Goal: Information Seeking & Learning: Learn about a topic

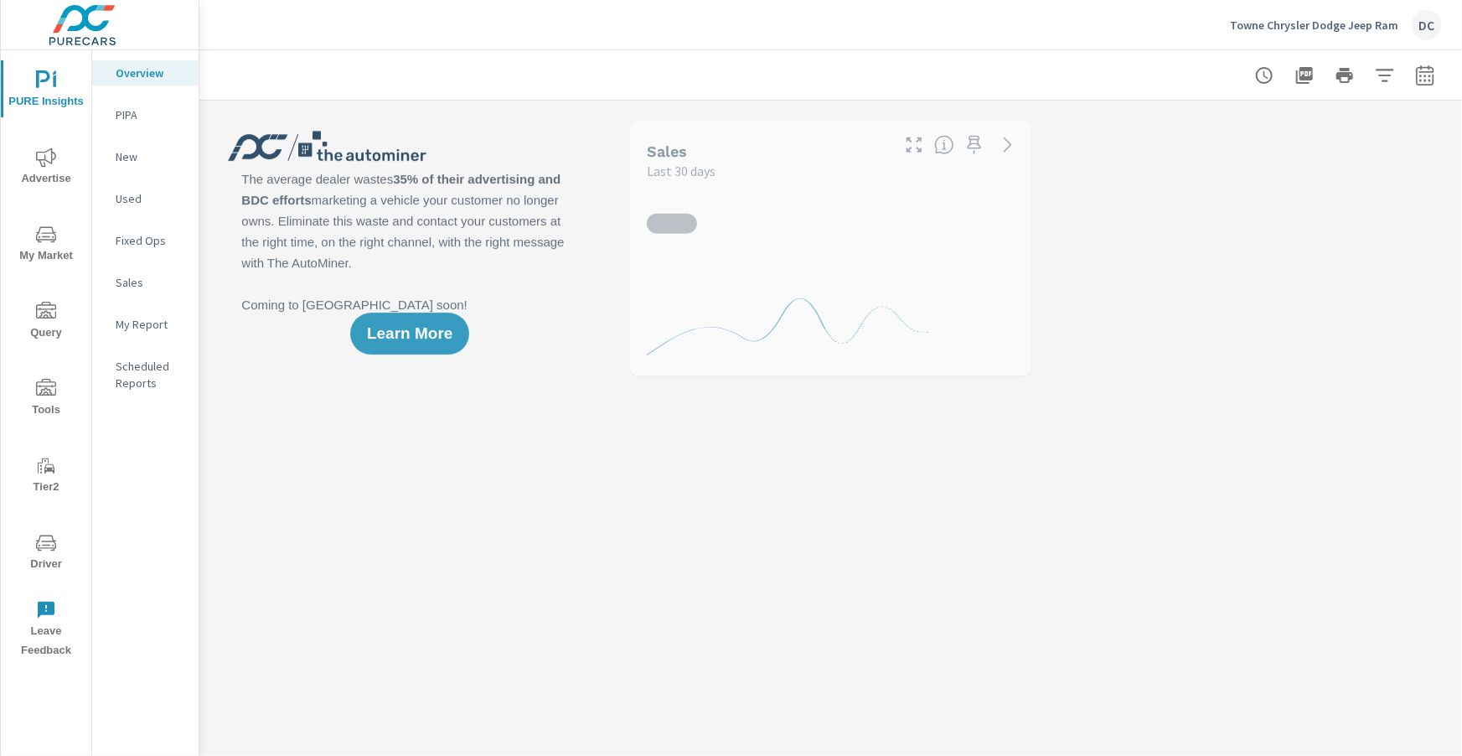
click at [57, 161] on span "Advertise" at bounding box center [46, 168] width 80 height 41
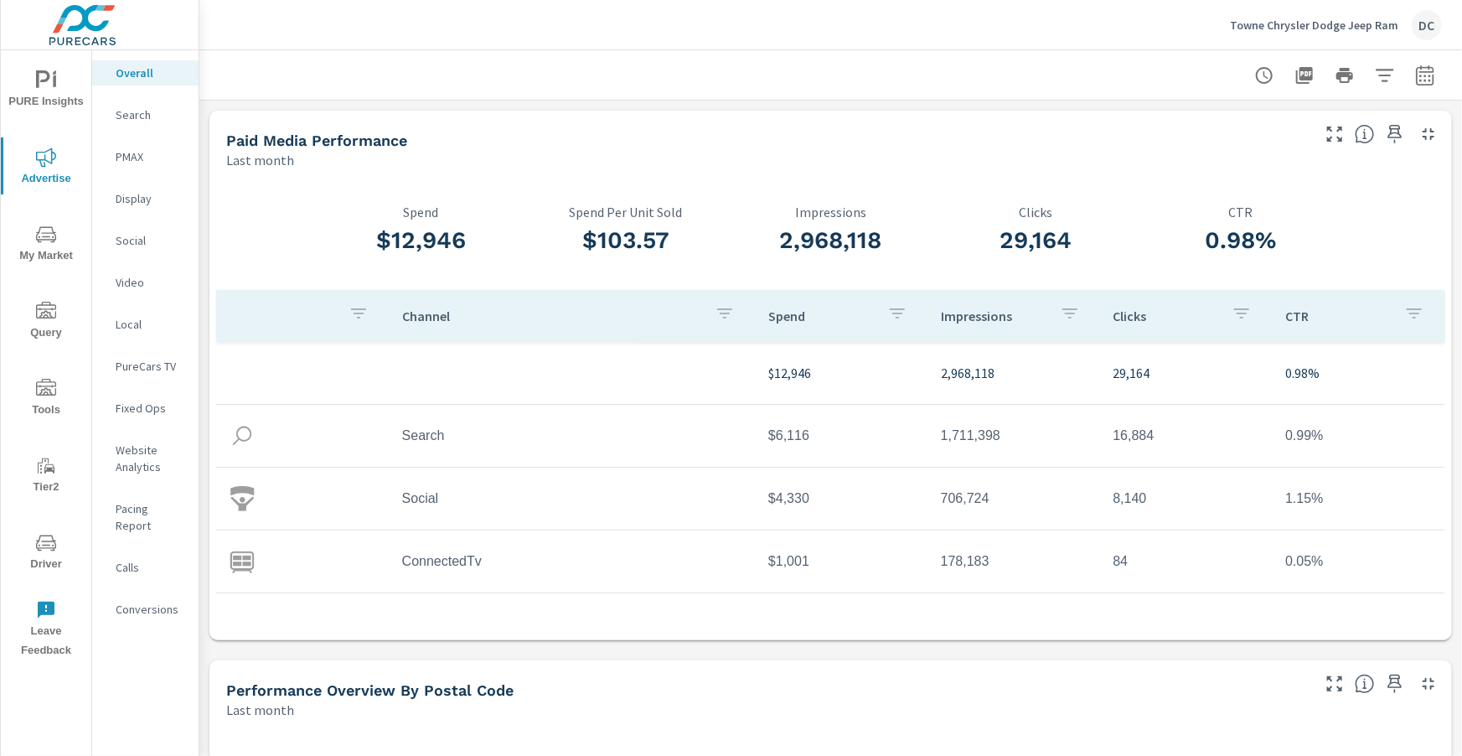
scroll to position [63, 0]
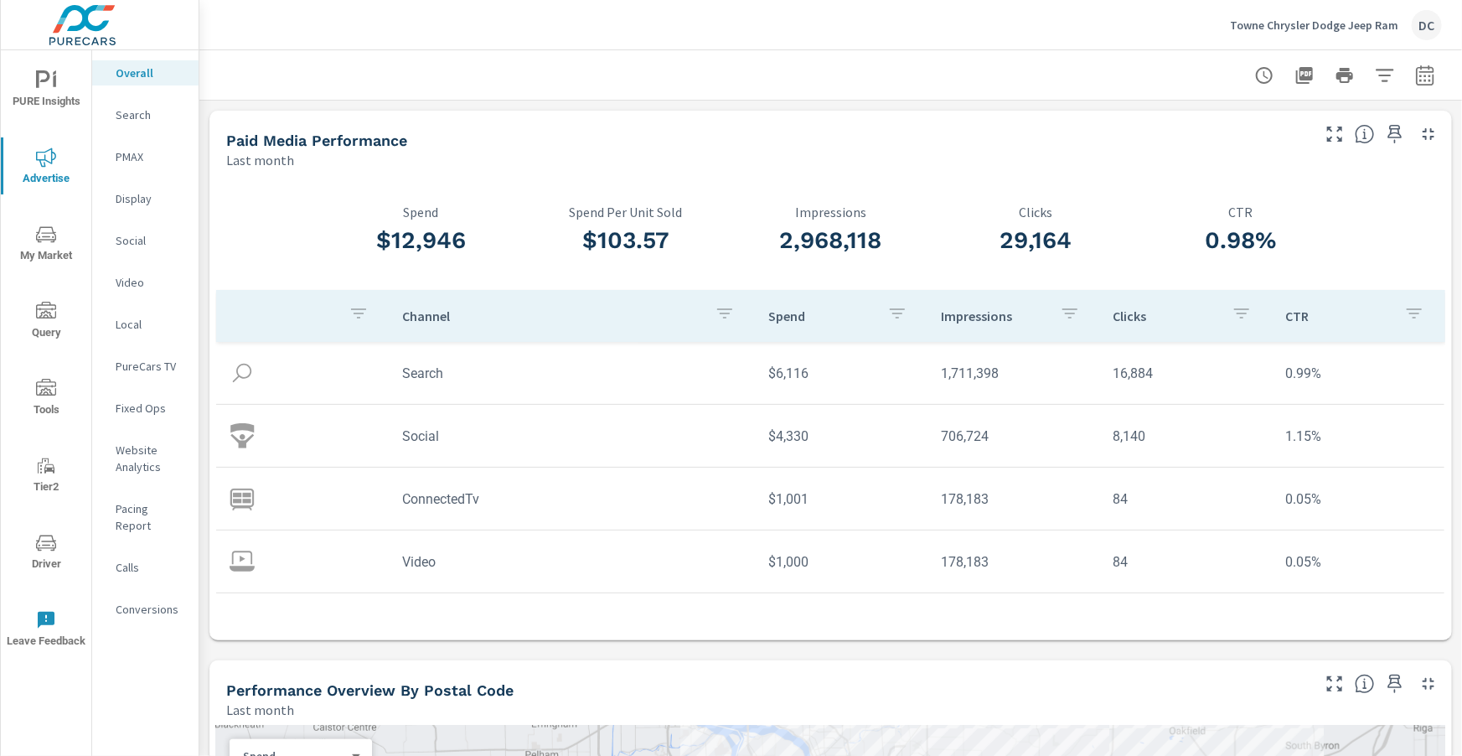
click at [119, 111] on p "Search" at bounding box center [151, 114] width 70 height 17
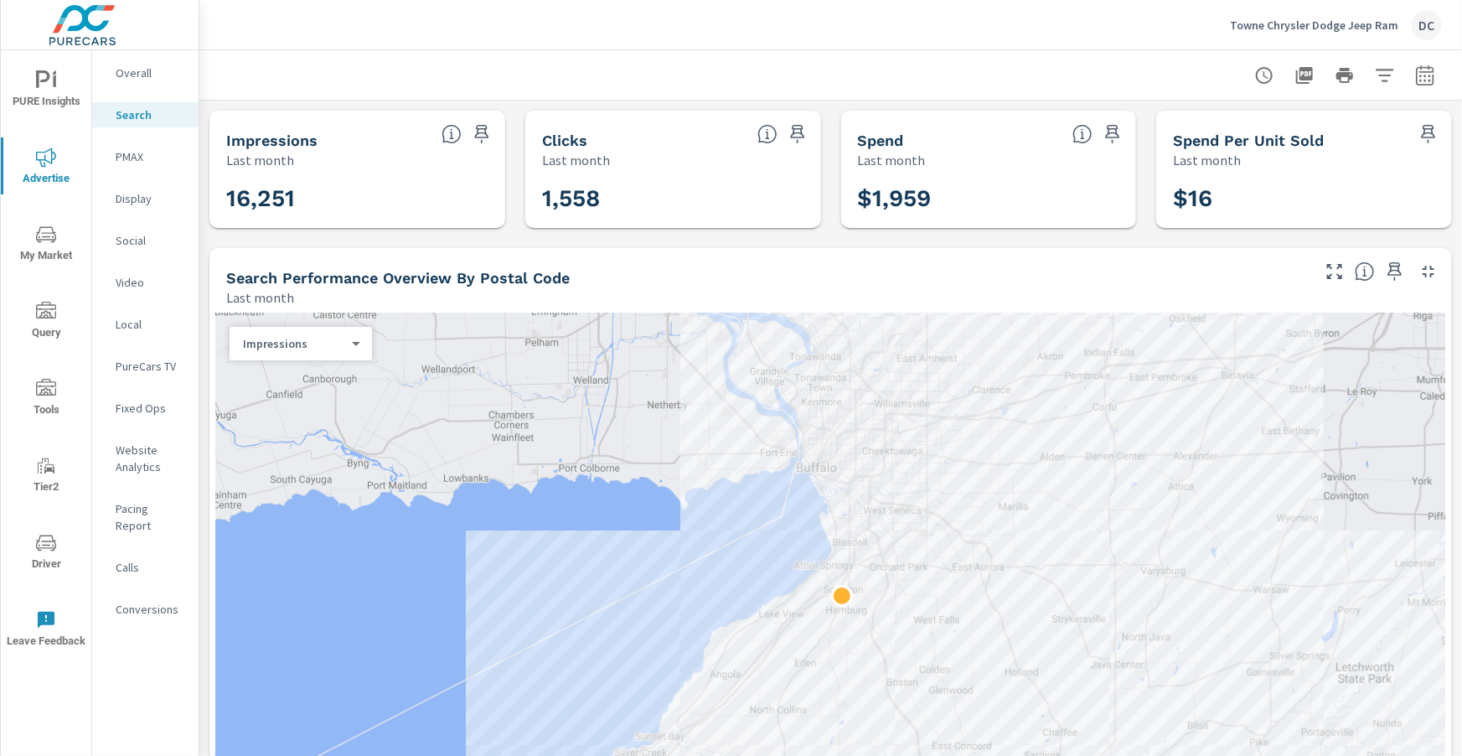
click at [132, 159] on p "PMAX" at bounding box center [151, 156] width 70 height 17
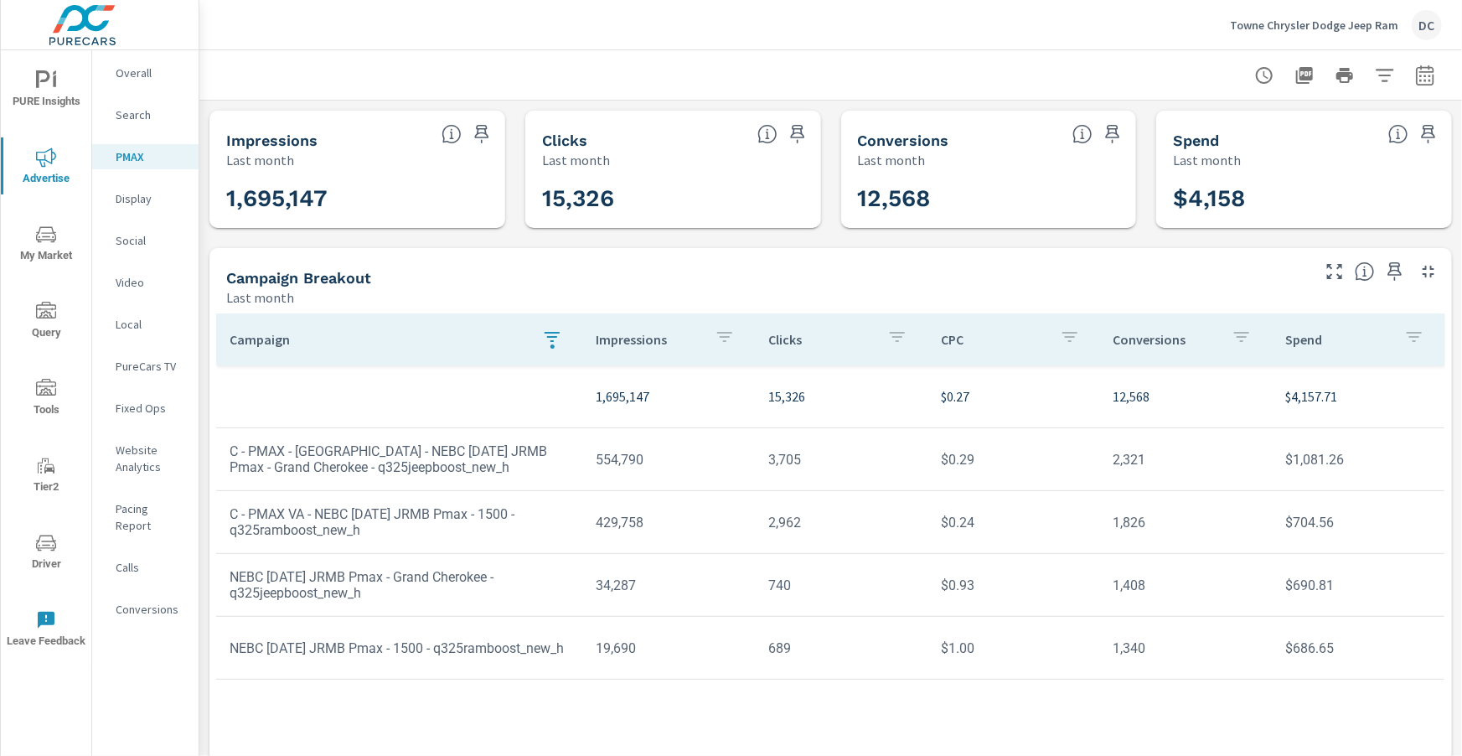
click at [552, 335] on icon "button" at bounding box center [552, 337] width 20 height 20
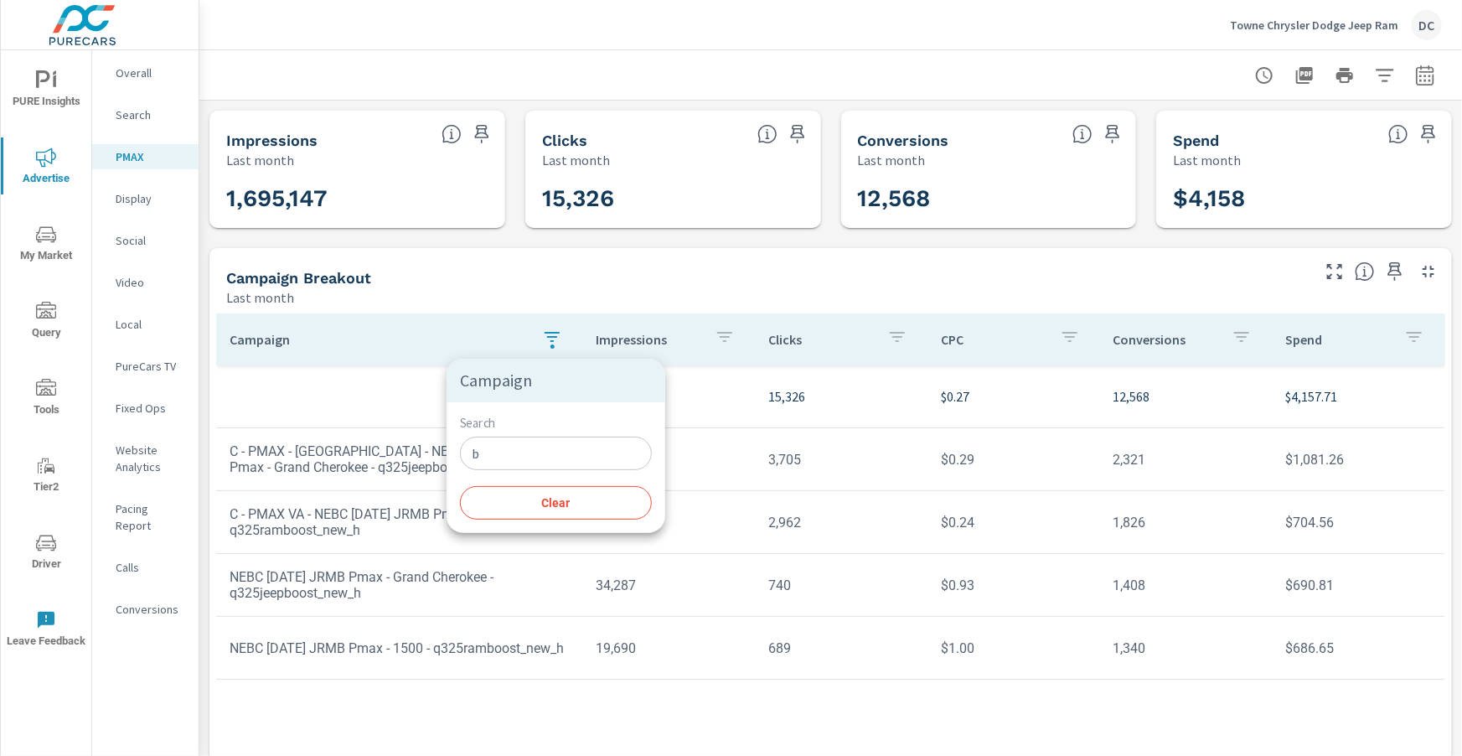
click at [486, 459] on input "b" at bounding box center [556, 454] width 192 height 34
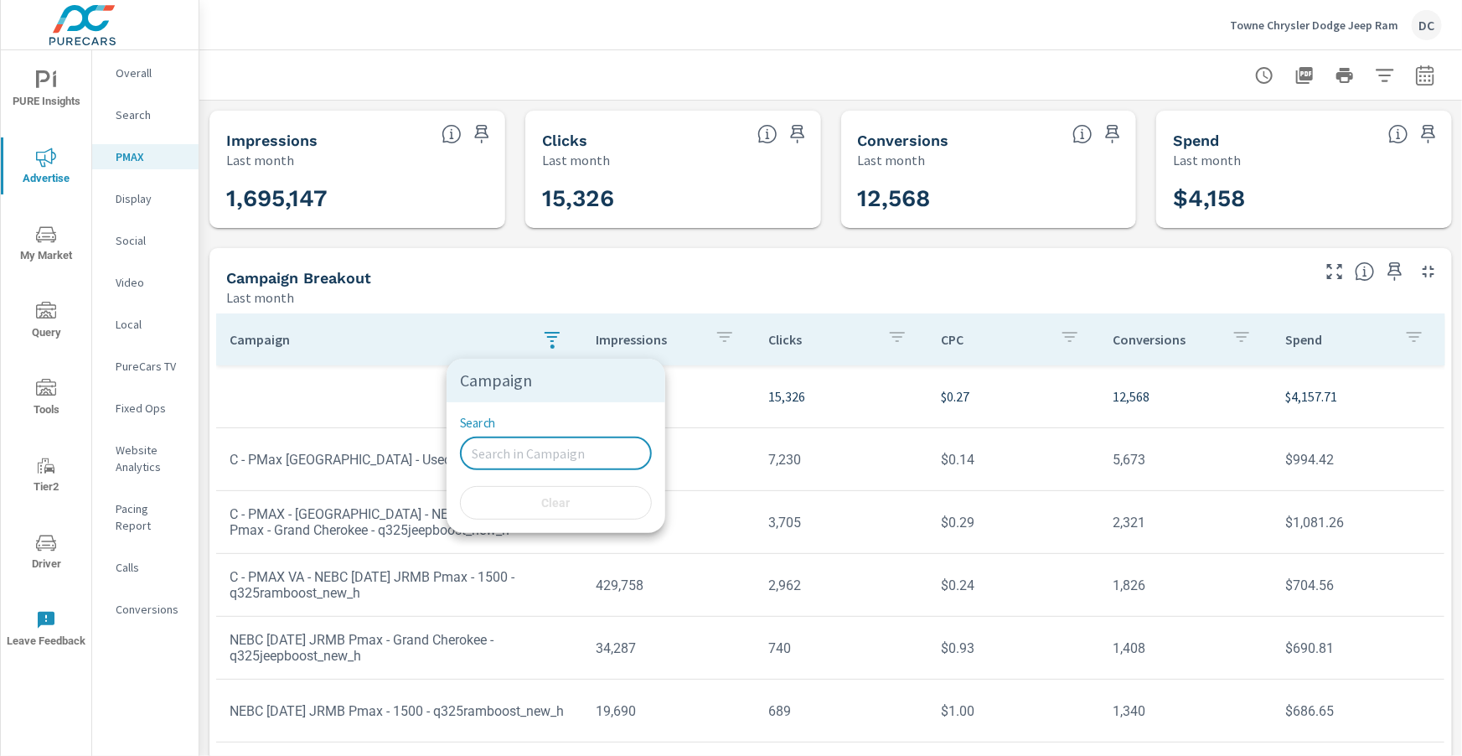
click at [142, 196] on div at bounding box center [731, 378] width 1462 height 756
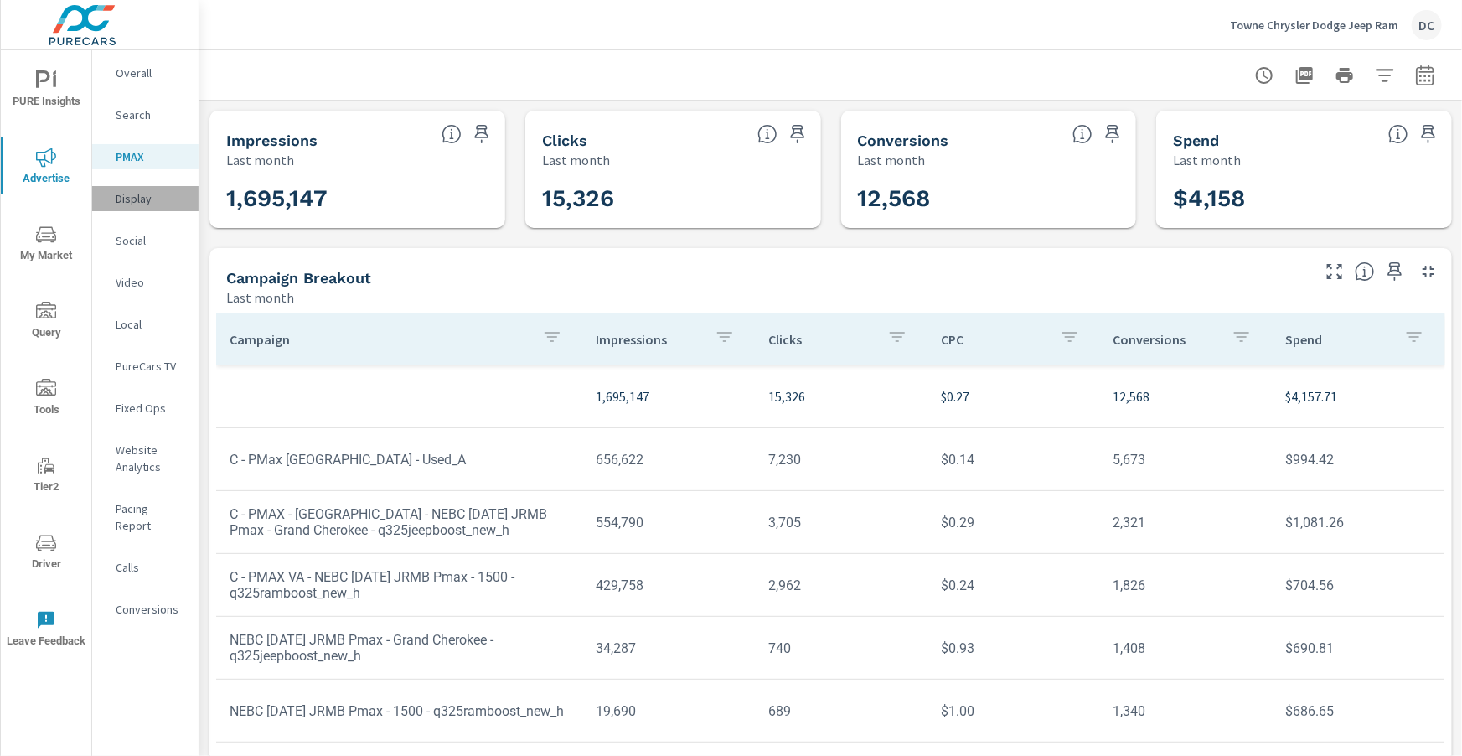
click at [142, 193] on p "Display" at bounding box center [151, 198] width 70 height 17
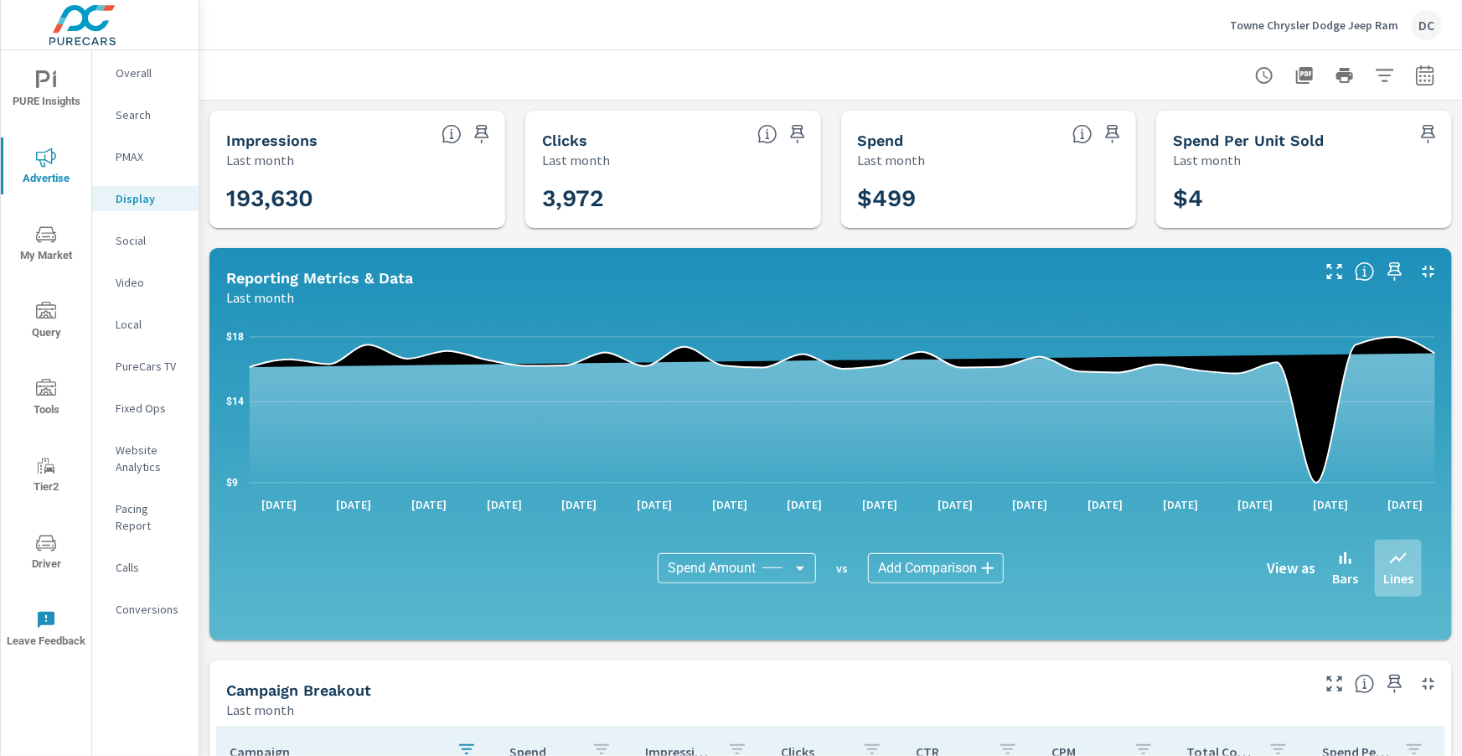
click at [144, 282] on p "Video" at bounding box center [151, 282] width 70 height 17
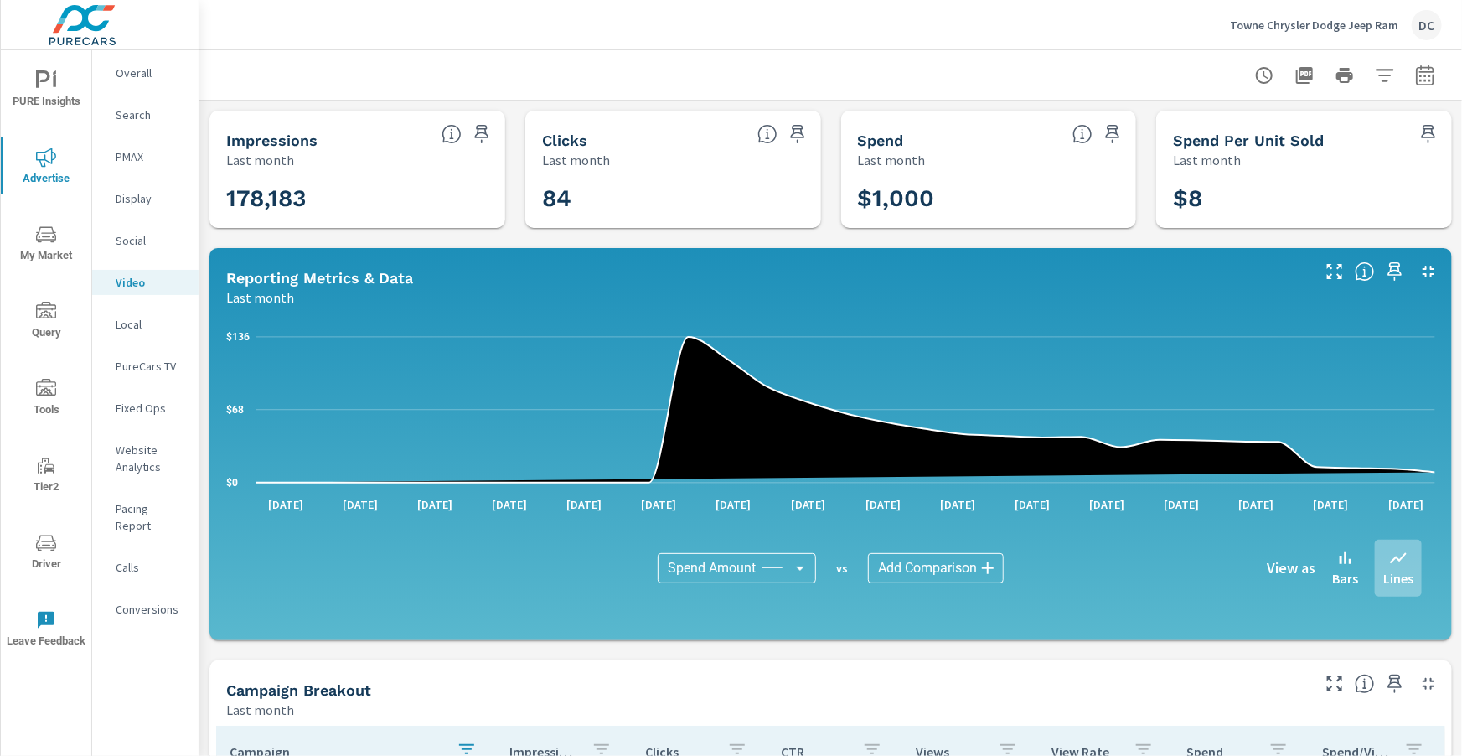
drag, startPoint x: 103, startPoint y: 241, endPoint x: 112, endPoint y: 243, distance: 9.6
click at [106, 241] on div "Social" at bounding box center [145, 240] width 106 height 25
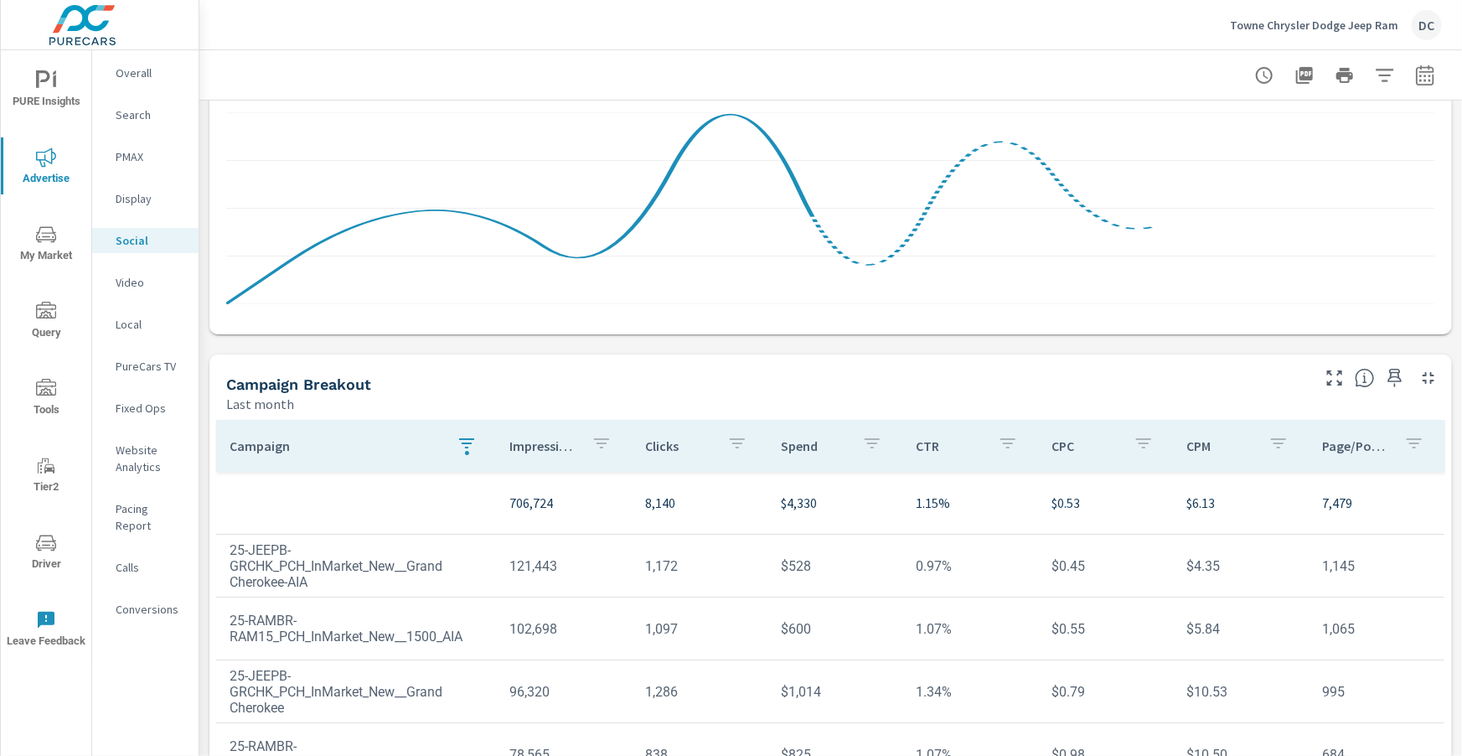
scroll to position [327, 0]
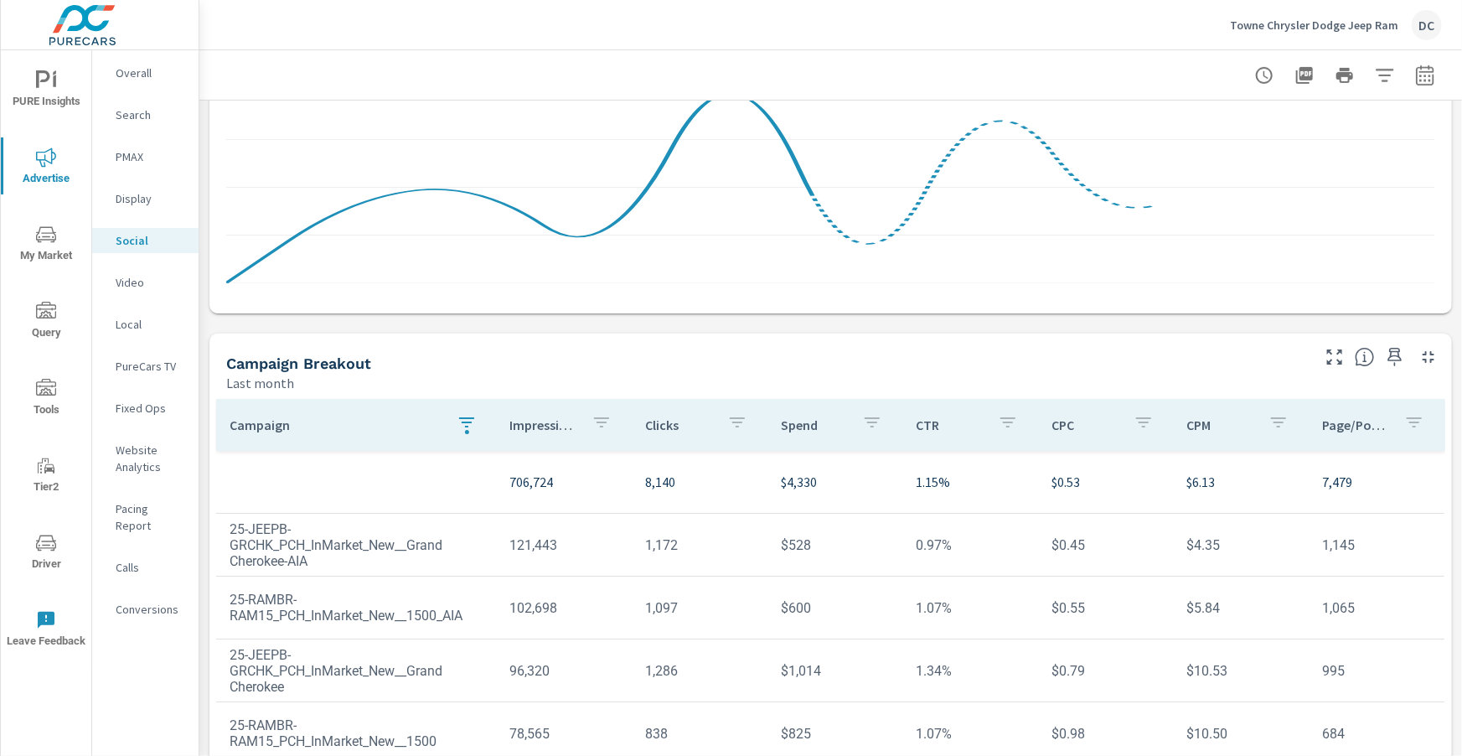
scroll to position [65, 0]
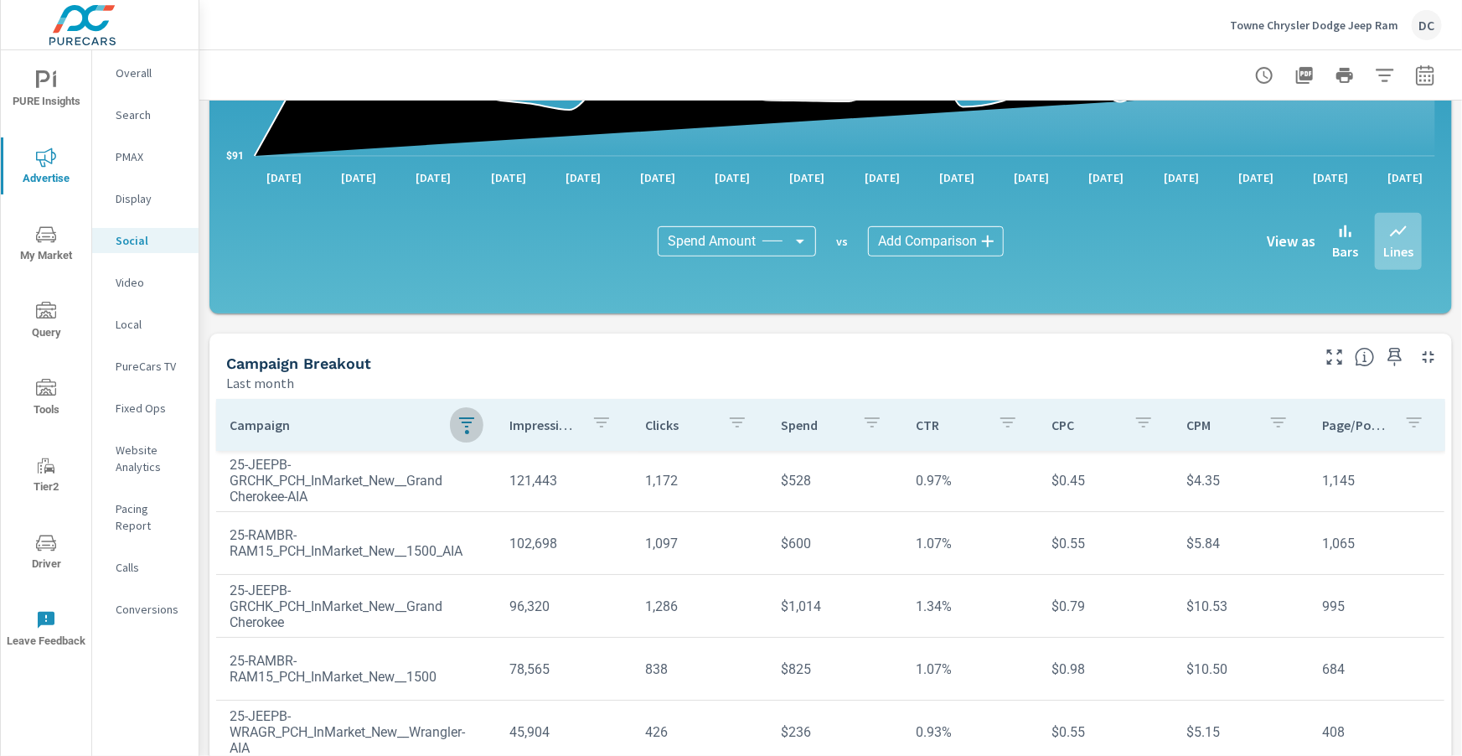
click at [464, 435] on div "button" at bounding box center [467, 424] width 20 height 25
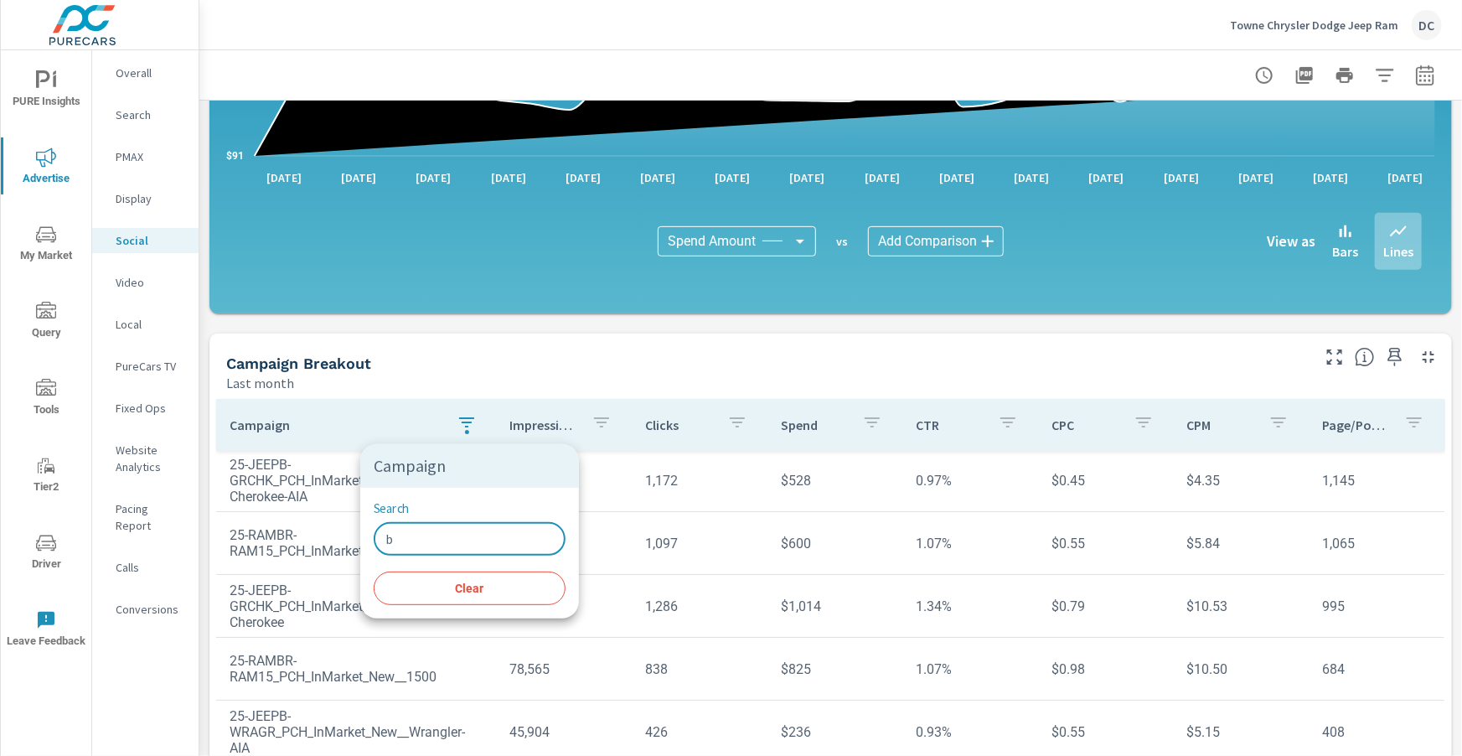
click at [422, 551] on input "b" at bounding box center [470, 539] width 192 height 34
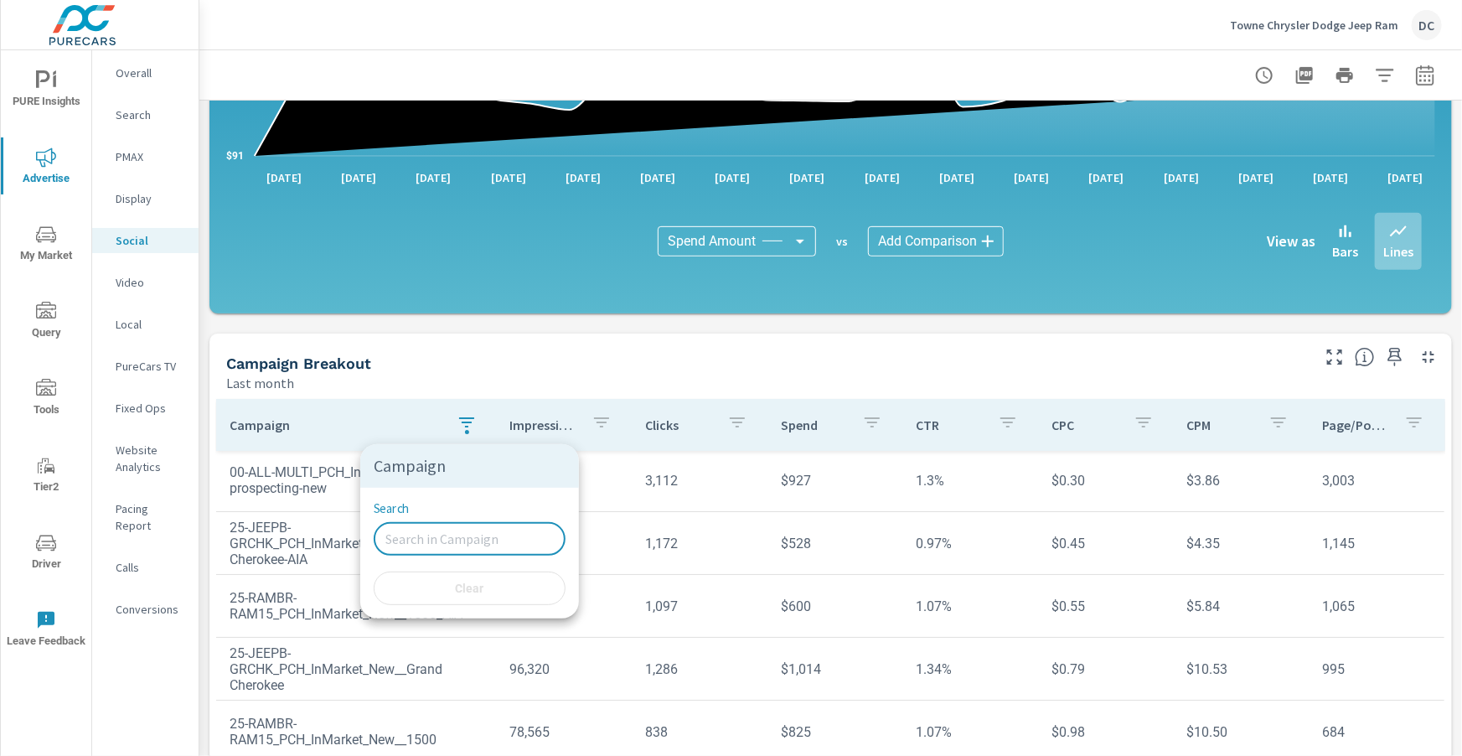
click at [200, 418] on div at bounding box center [731, 378] width 1462 height 756
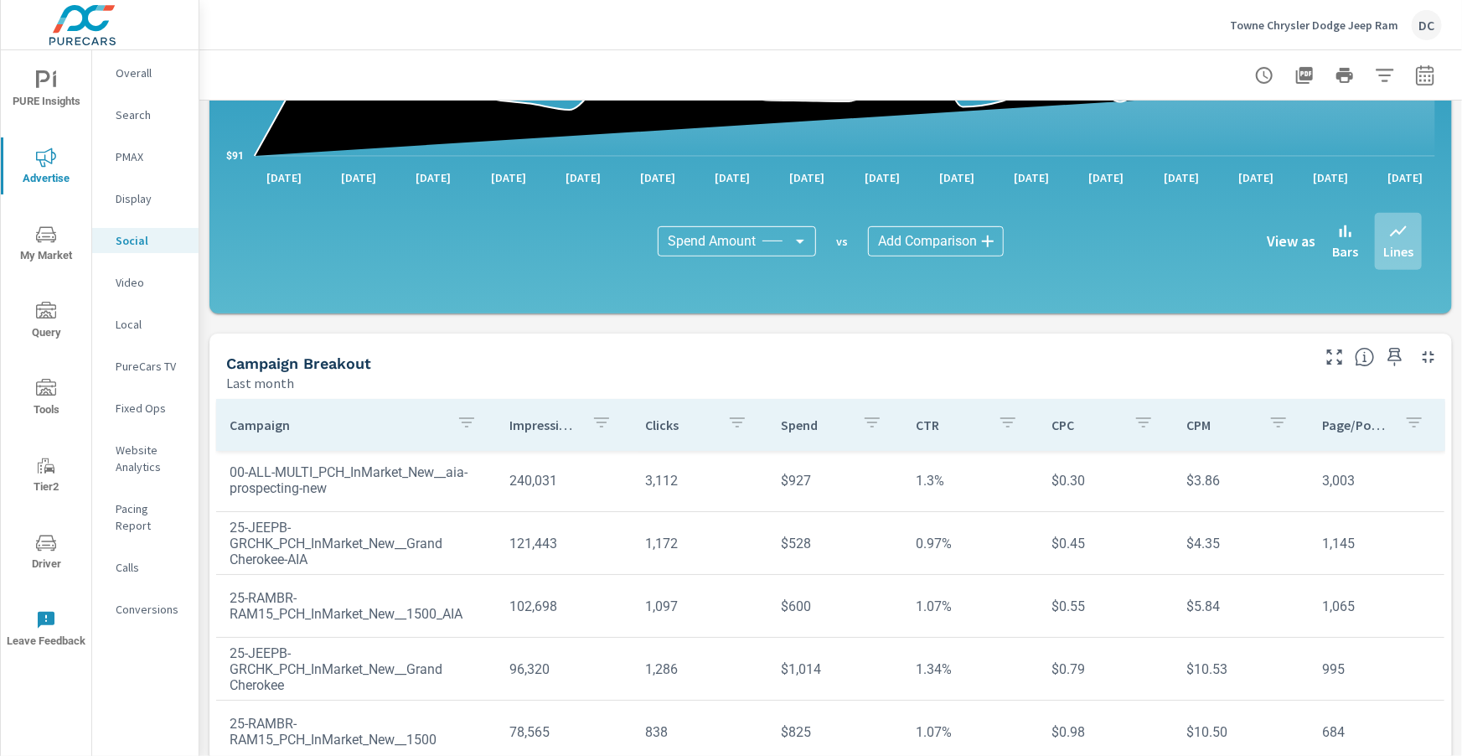
scroll to position [127, 0]
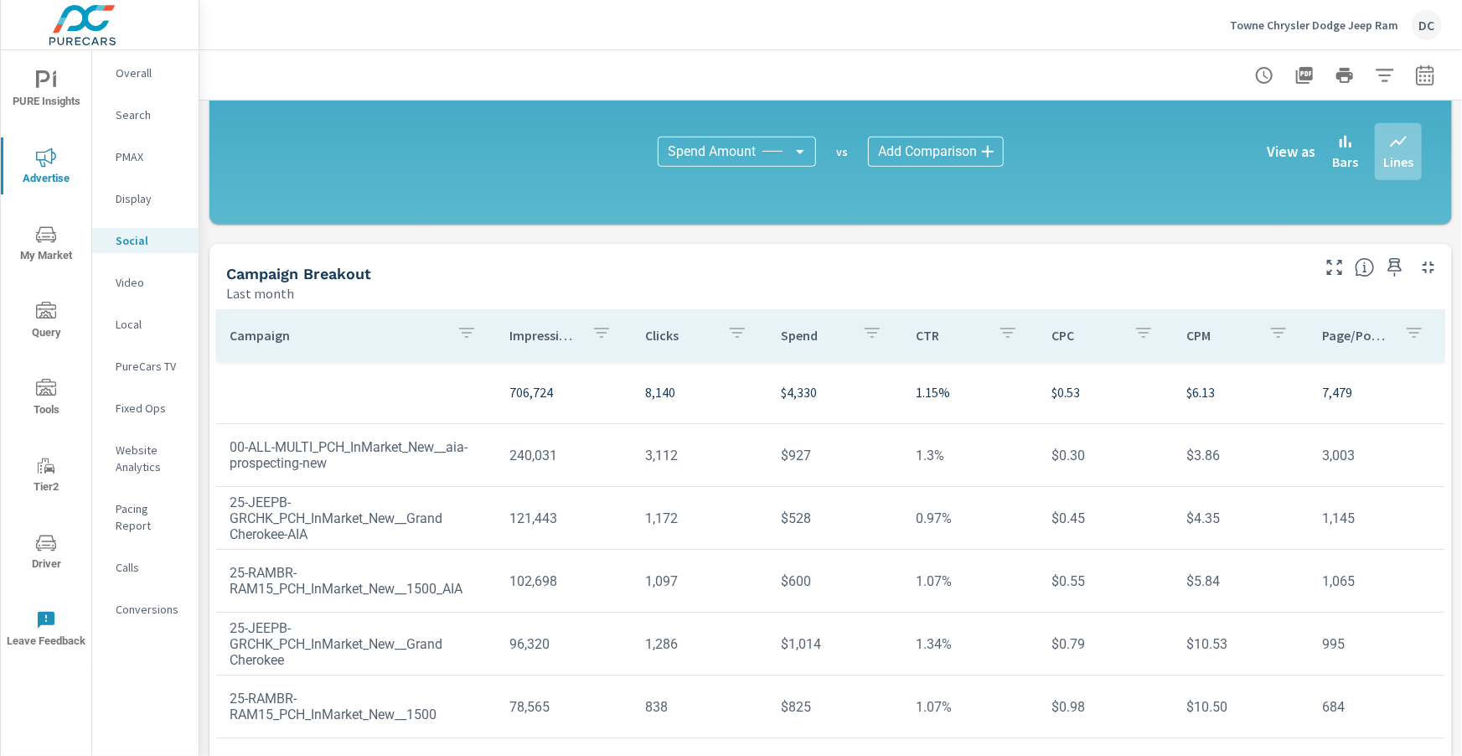
scroll to position [444, 0]
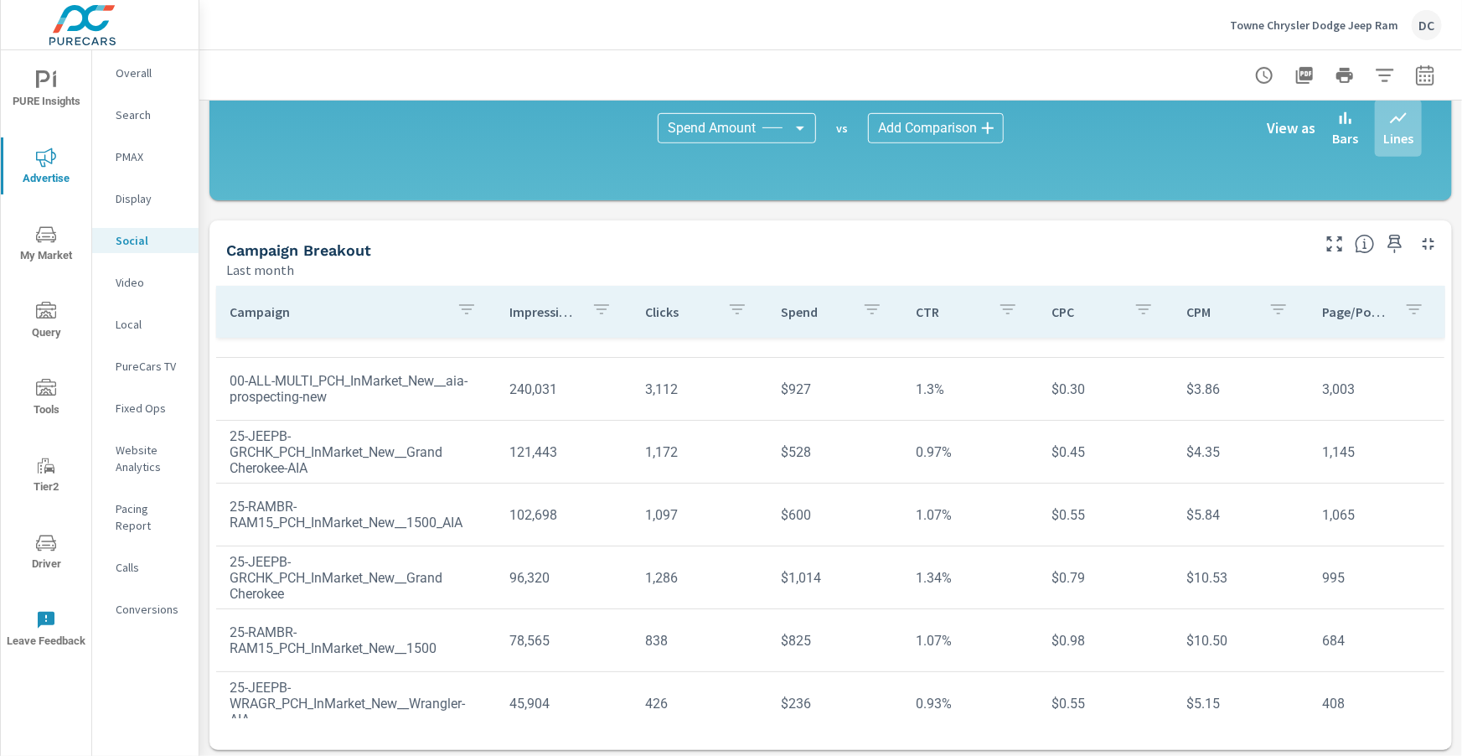
scroll to position [44, 0]
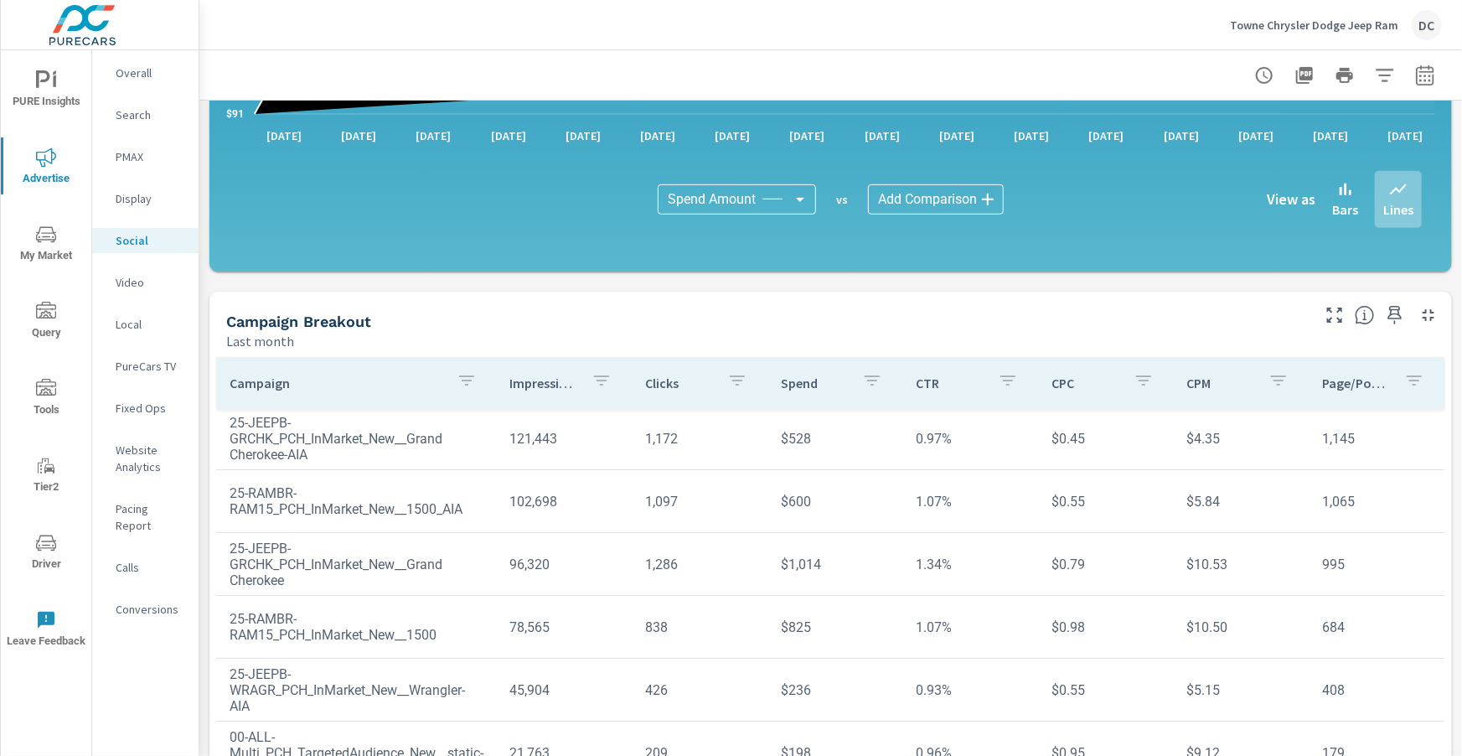
scroll to position [367, 0]
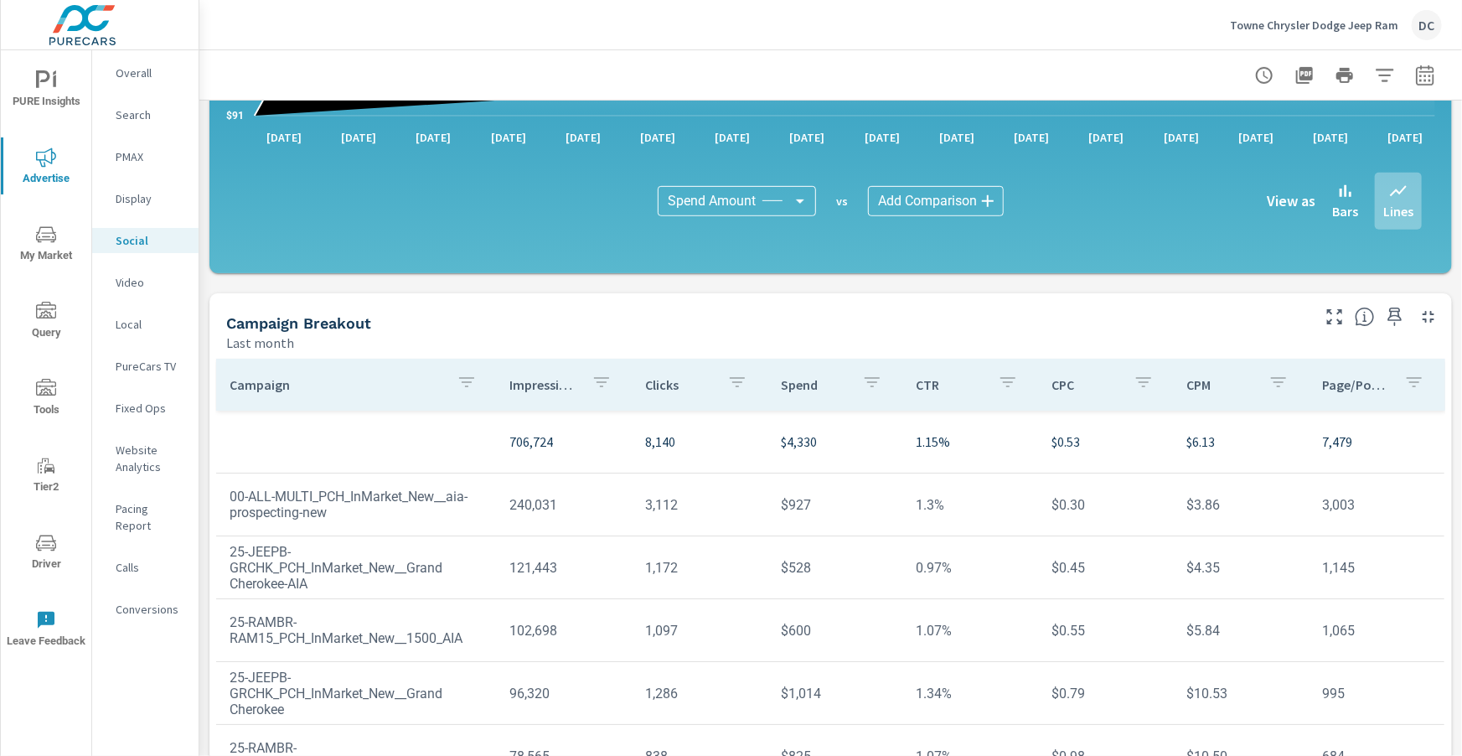
scroll to position [127, 0]
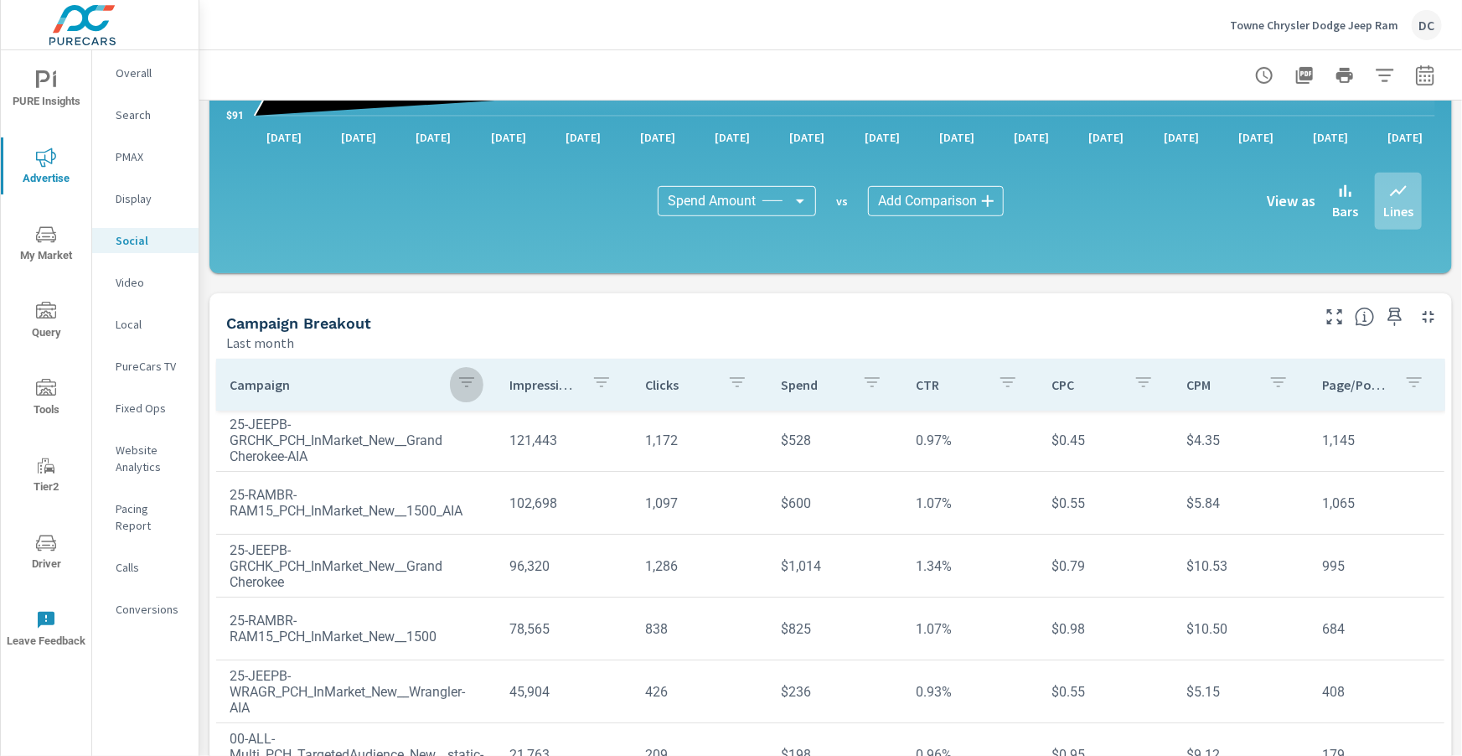
click at [467, 384] on icon "button" at bounding box center [467, 382] width 20 height 20
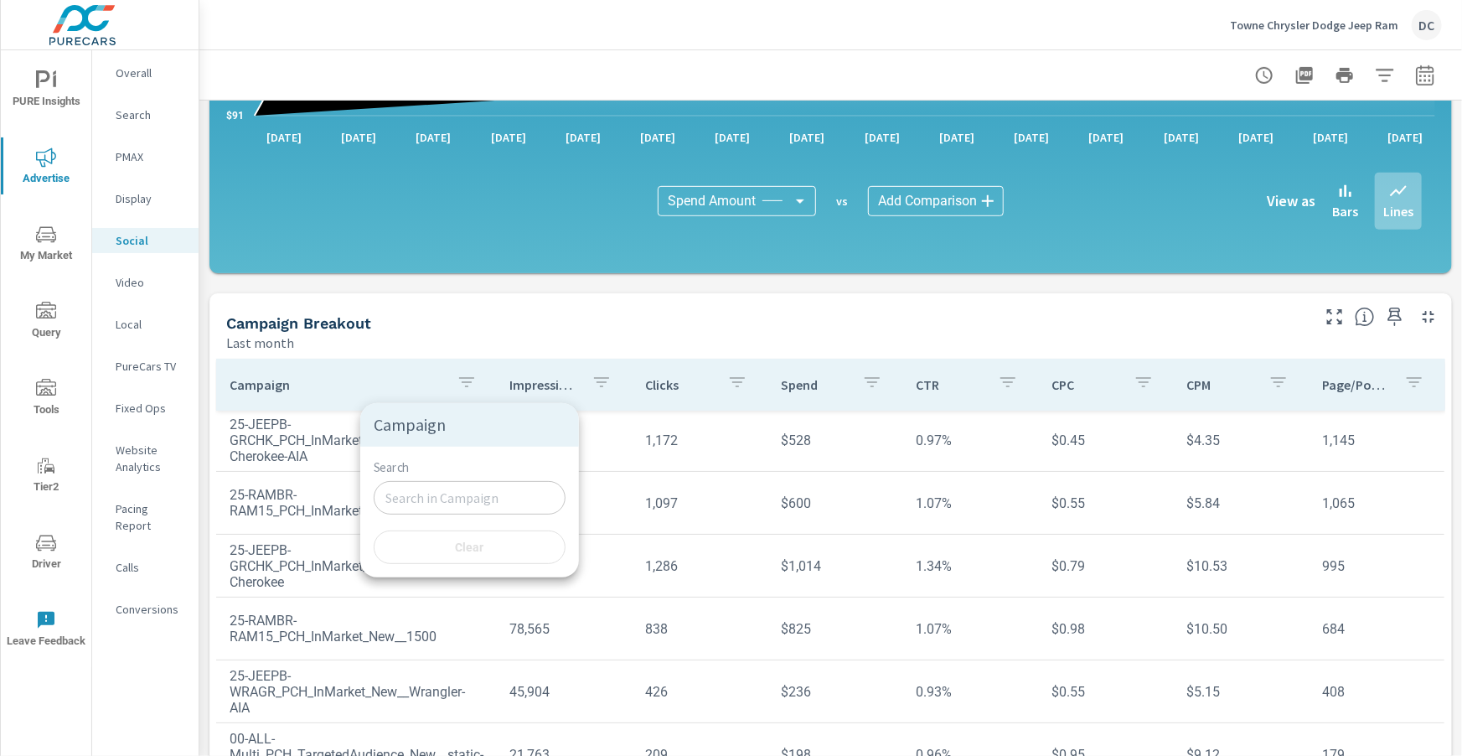
click at [610, 309] on div at bounding box center [731, 378] width 1462 height 756
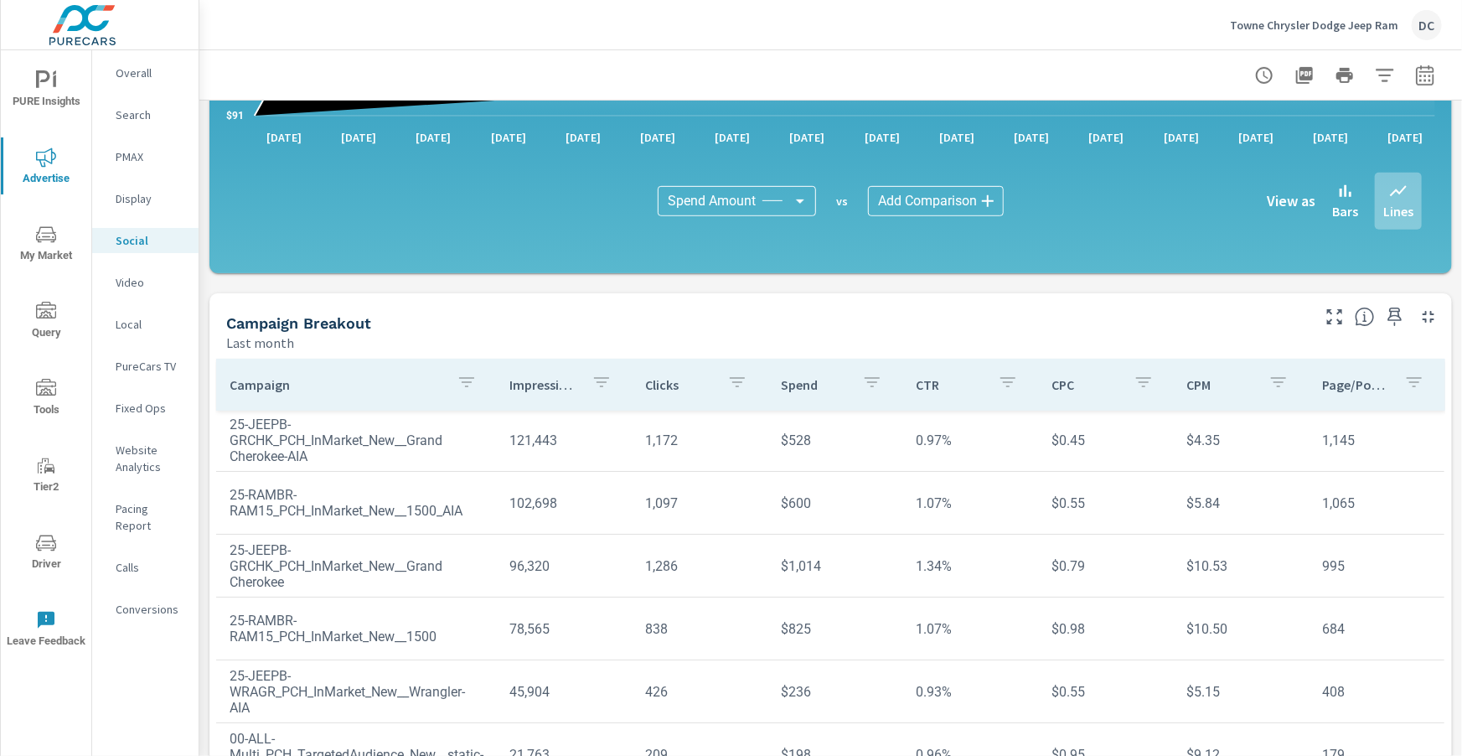
scroll to position [444, 0]
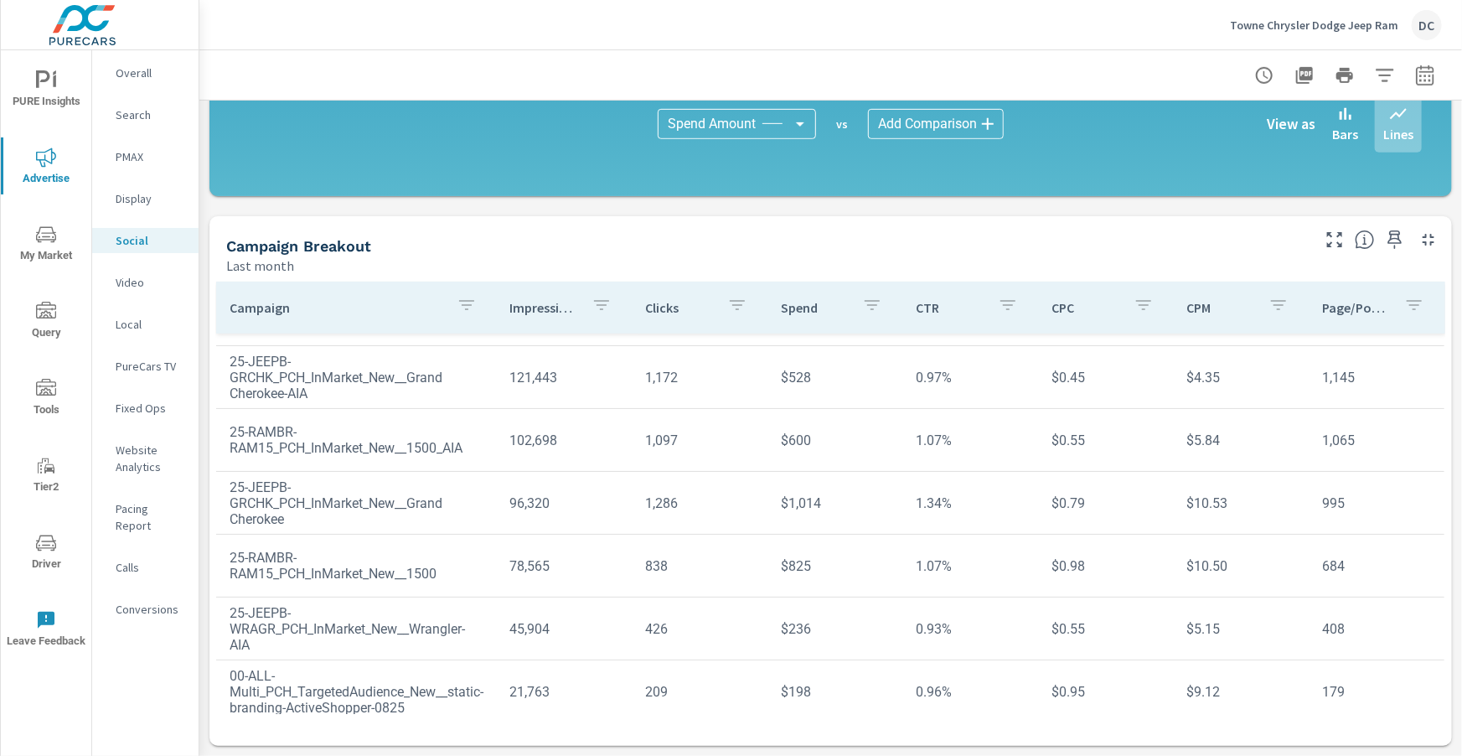
scroll to position [127, 0]
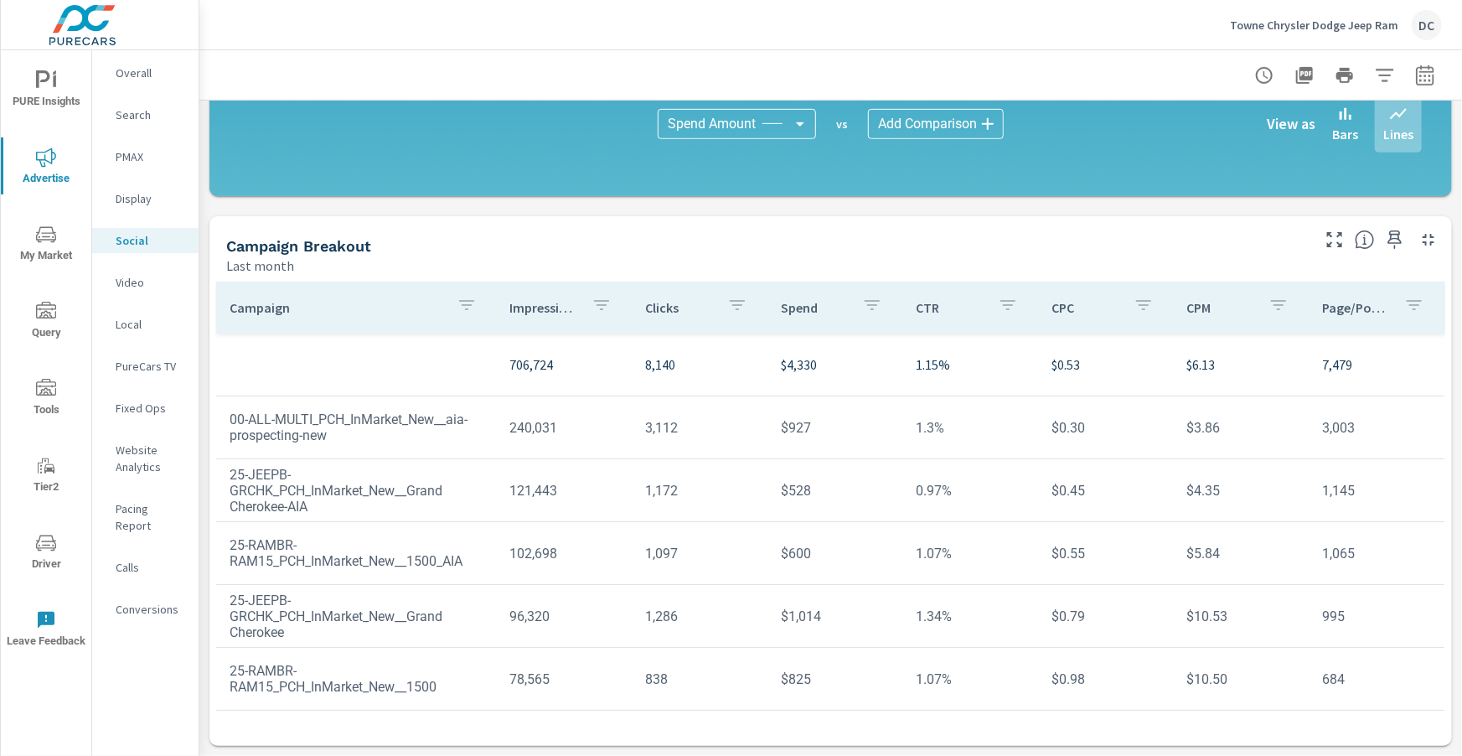
scroll to position [127, 0]
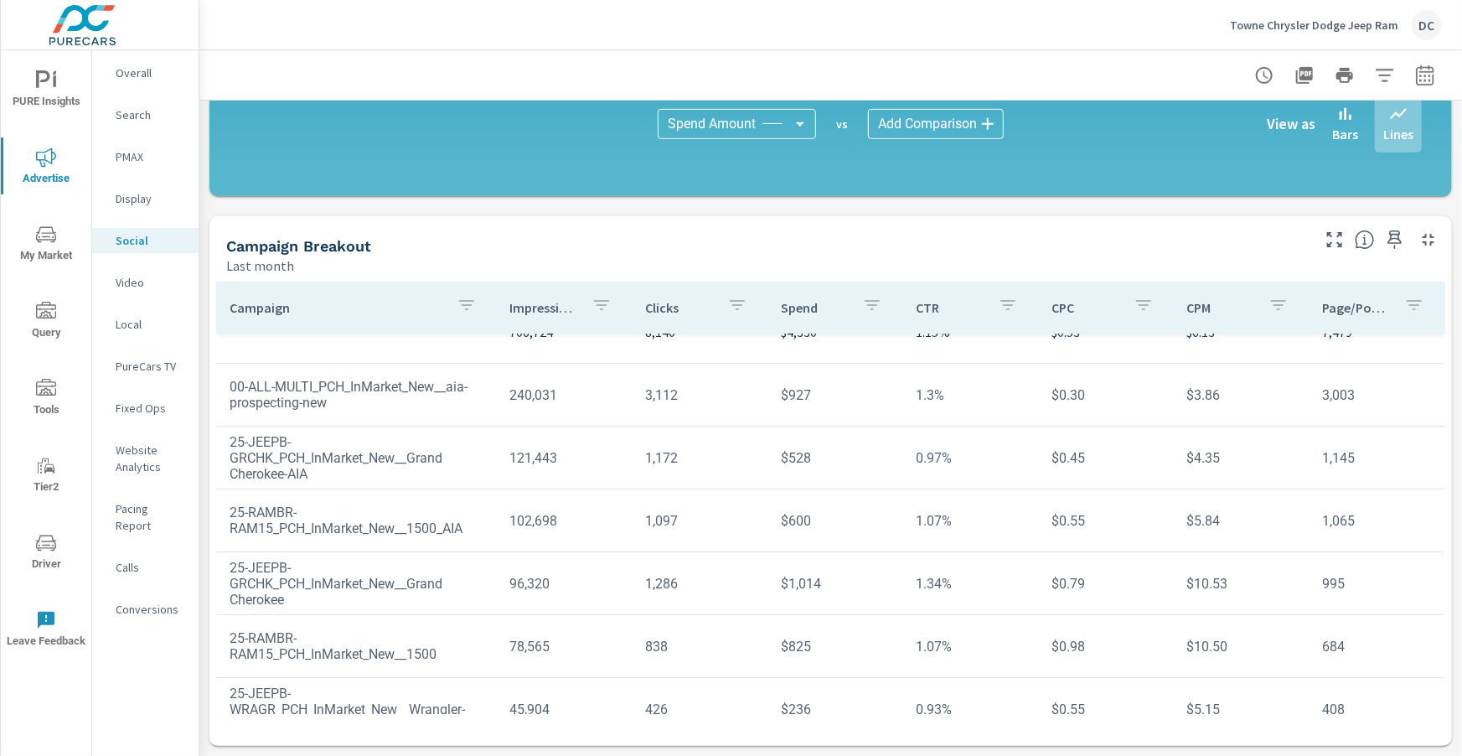
scroll to position [31, 0]
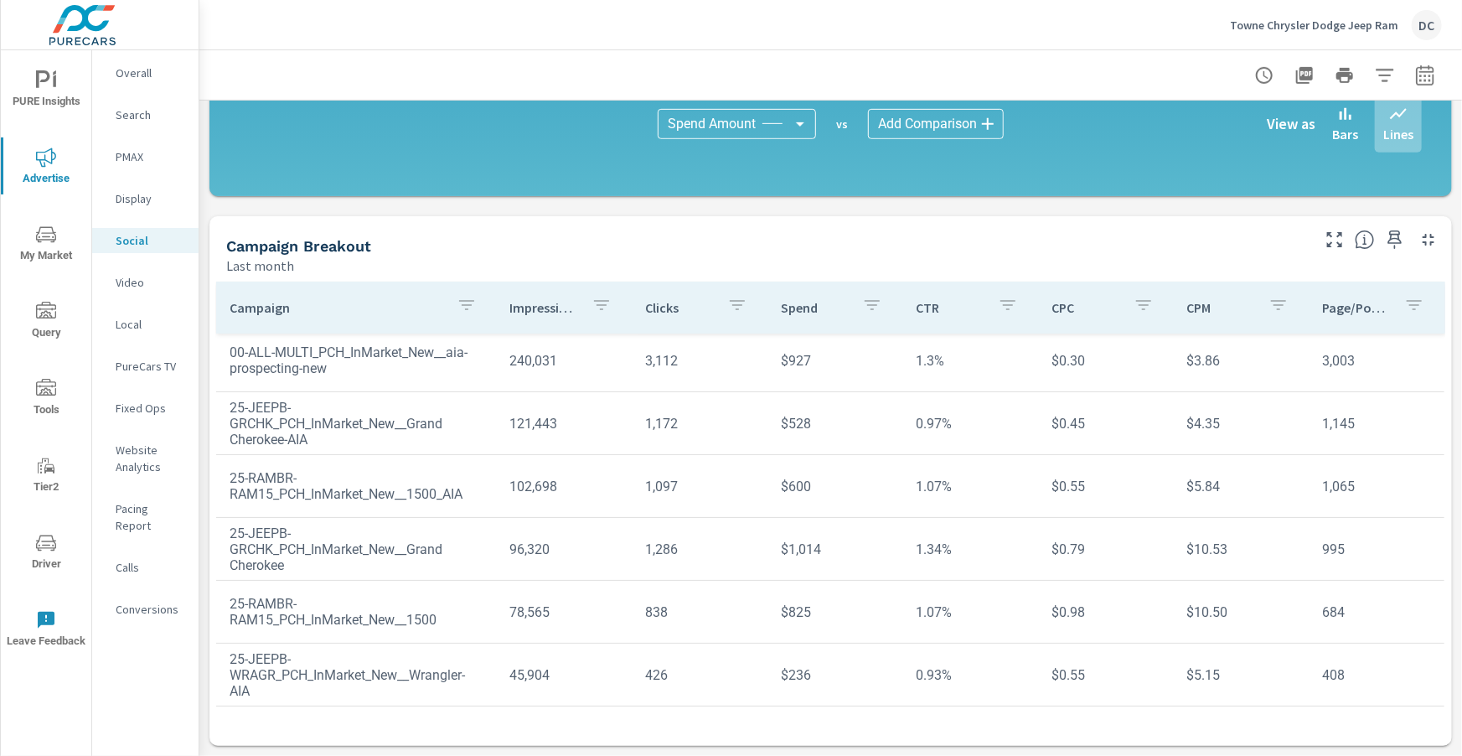
scroll to position [77, 0]
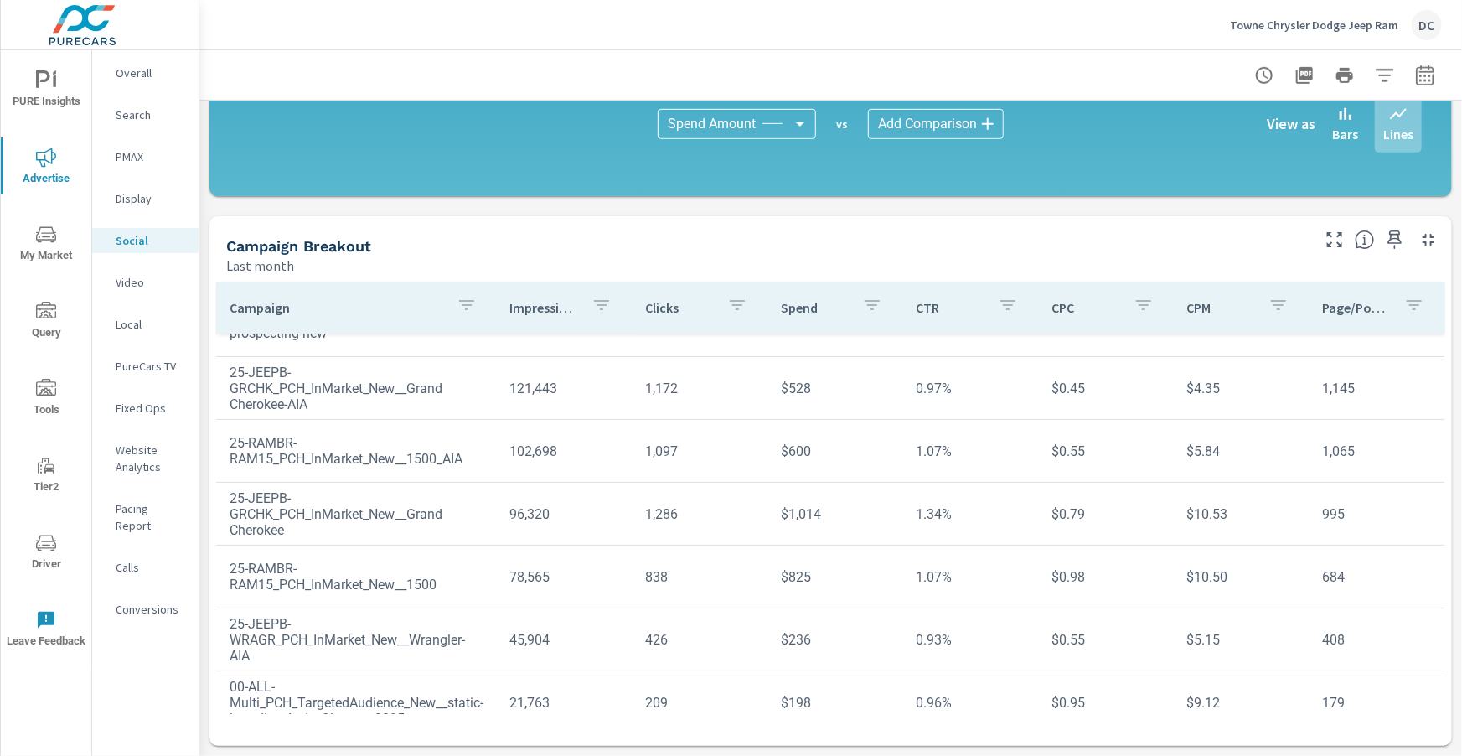
scroll to position [104, 0]
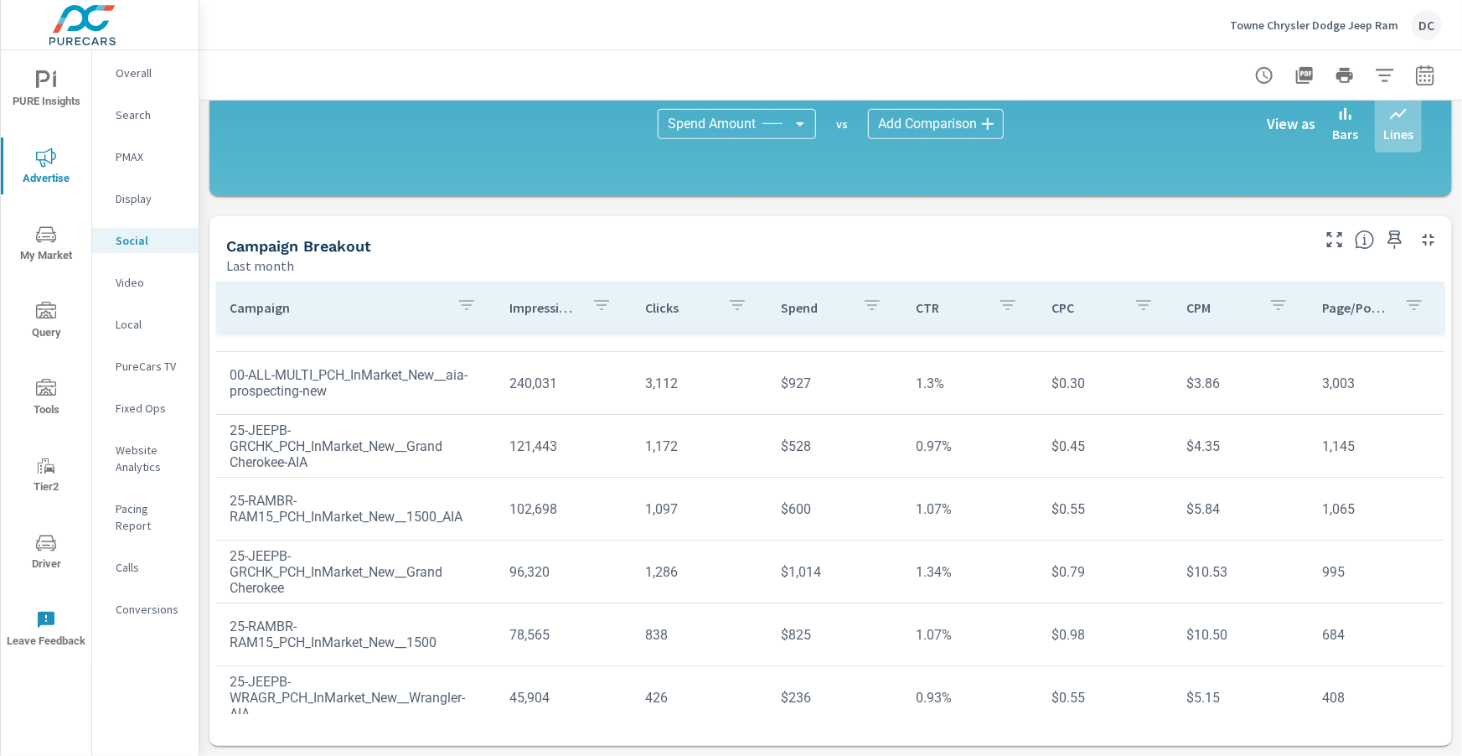
scroll to position [47, 0]
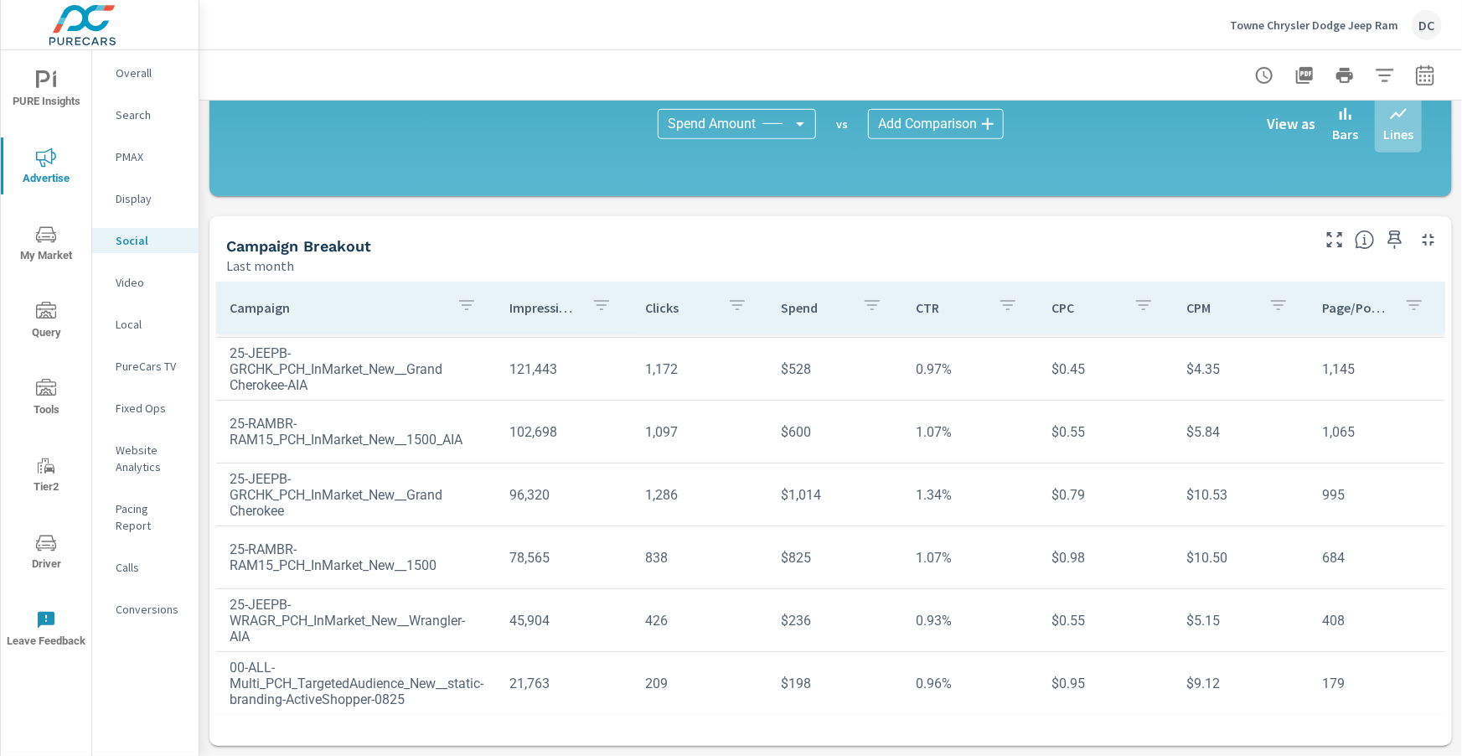
scroll to position [121, 0]
click at [1432, 72] on icon "button" at bounding box center [1426, 75] width 20 height 20
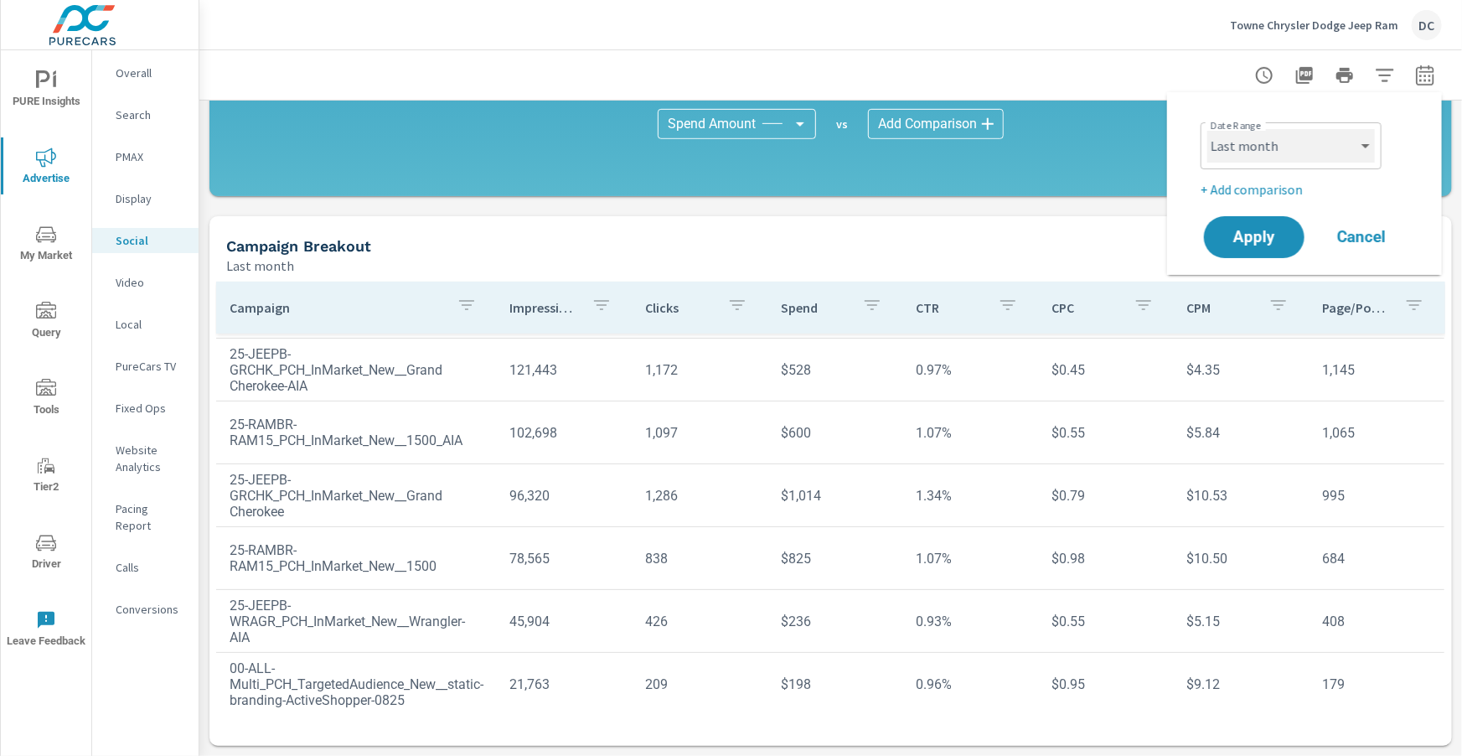
click at [1361, 157] on select "Custom Yesterday Last week Last 7 days Last 14 days Last 30 days Last 45 days L…" at bounding box center [1292, 146] width 168 height 34
click at [1208, 129] on select "Custom Yesterday Last week Last 7 days Last 14 days Last 30 days Last 45 days L…" at bounding box center [1292, 146] width 168 height 34
select select "Month to date"
click at [1276, 232] on span "Apply" at bounding box center [1254, 238] width 69 height 16
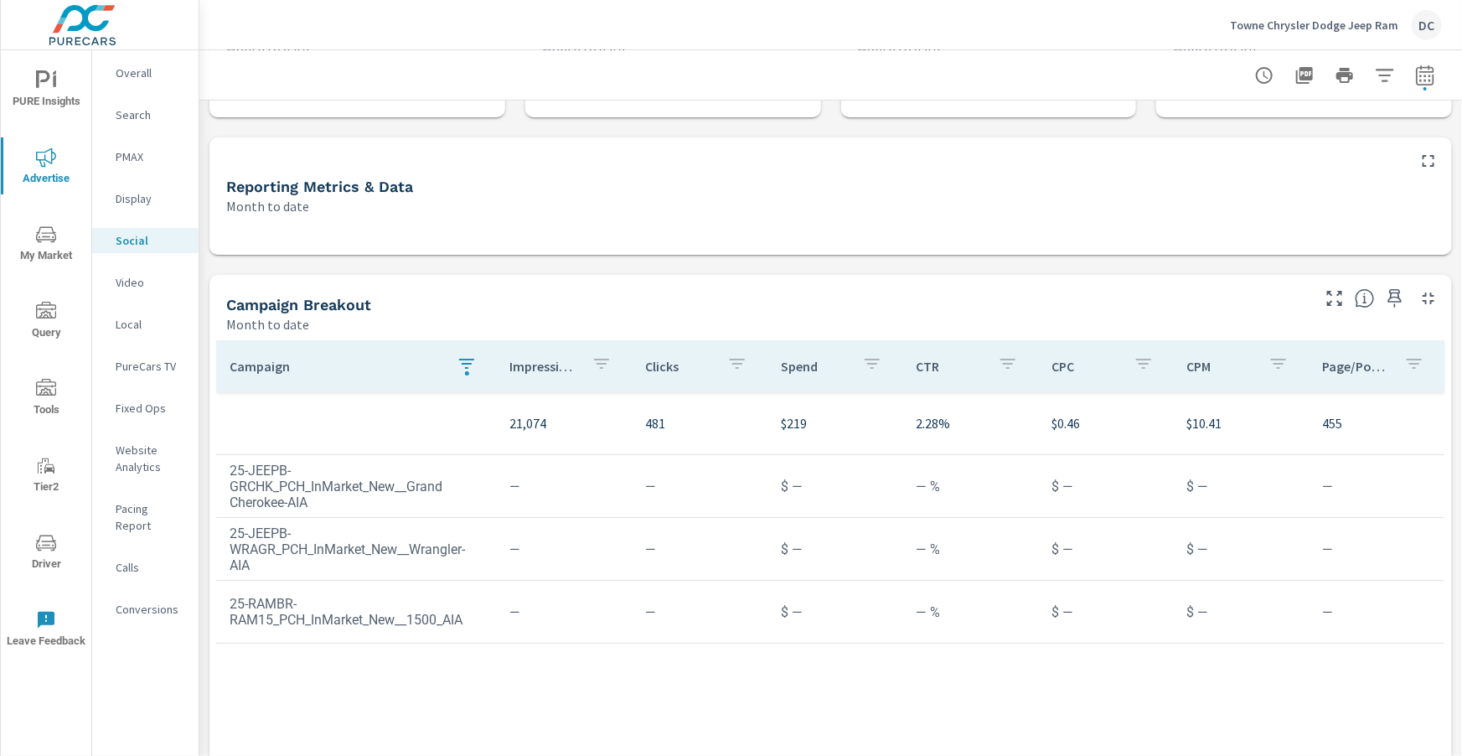
scroll to position [111, 0]
click at [472, 377] on button "button" at bounding box center [467, 365] width 34 height 39
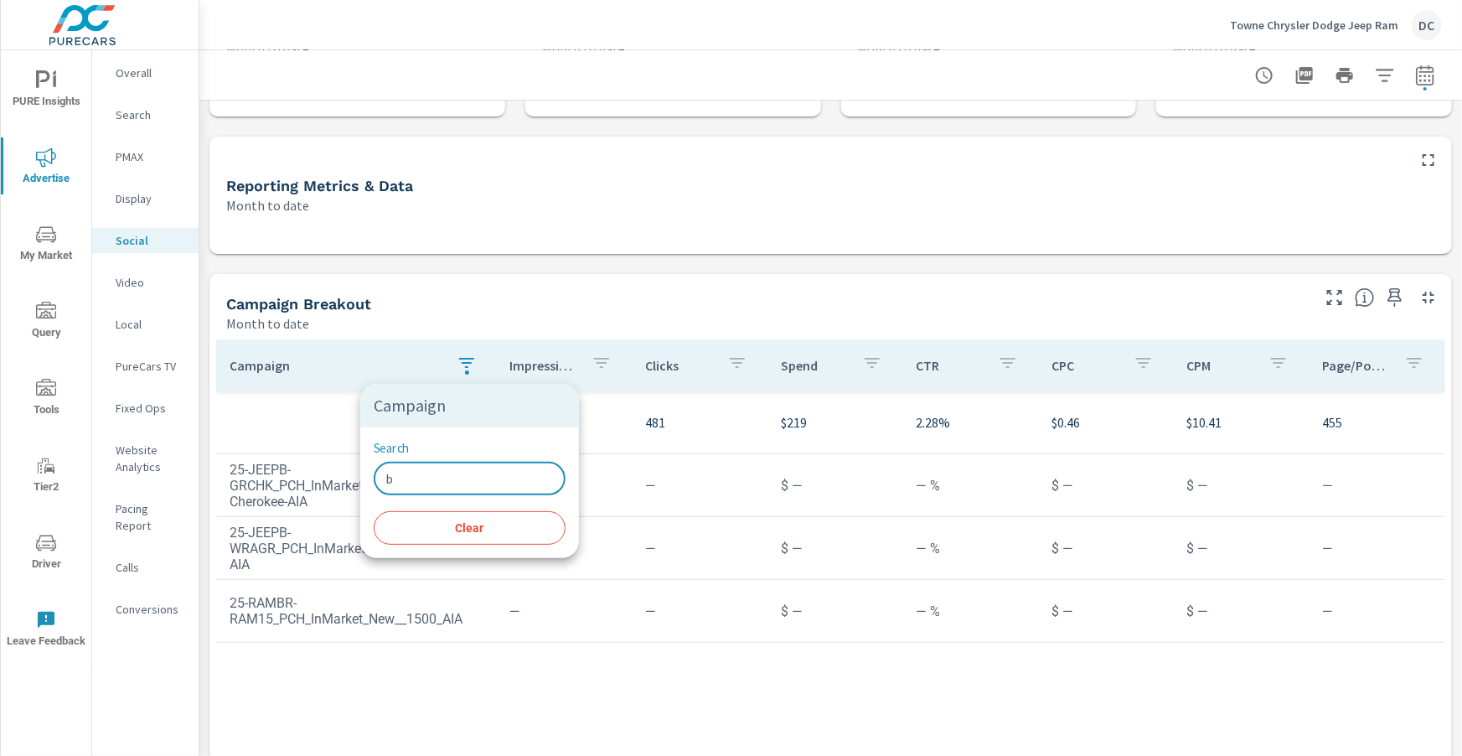
click at [430, 475] on input "b" at bounding box center [470, 479] width 192 height 34
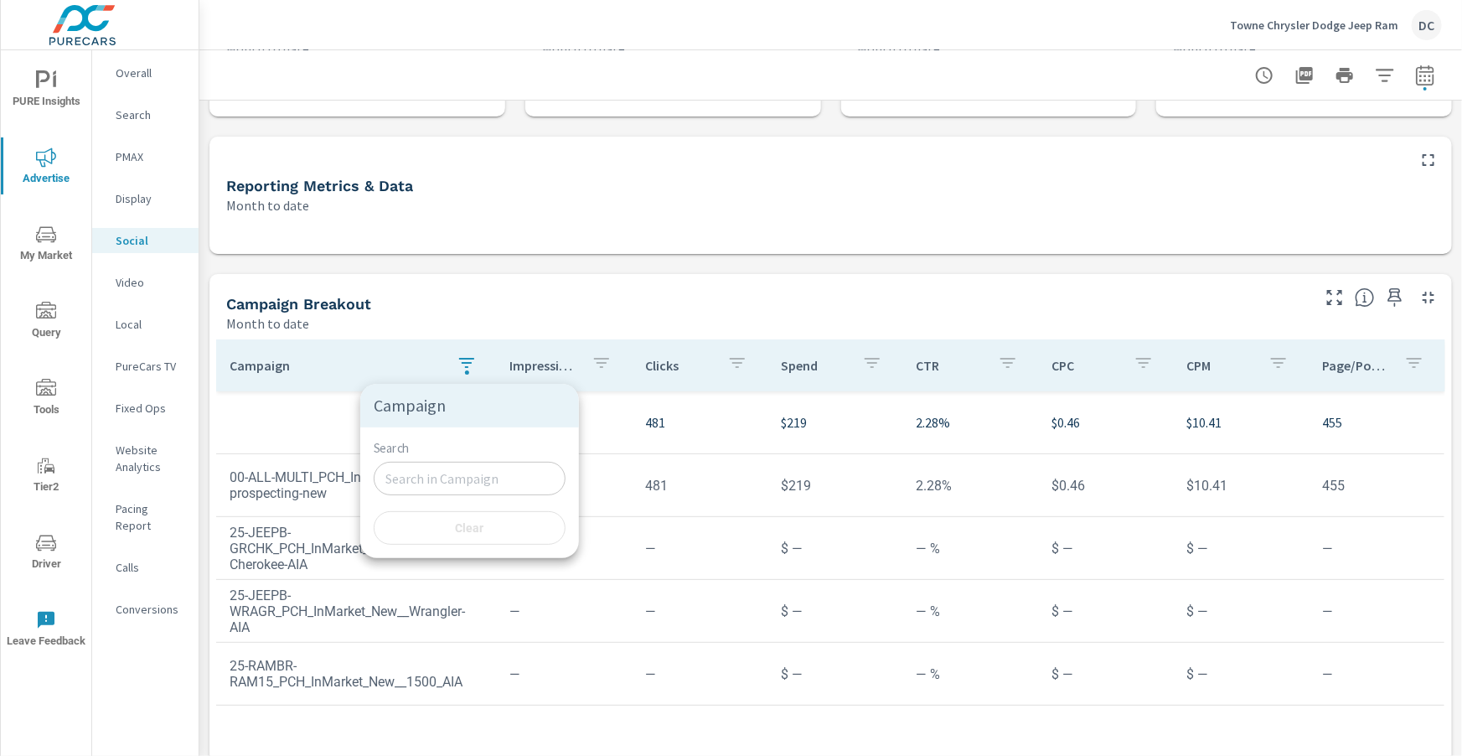
click at [416, 346] on div at bounding box center [731, 378] width 1462 height 756
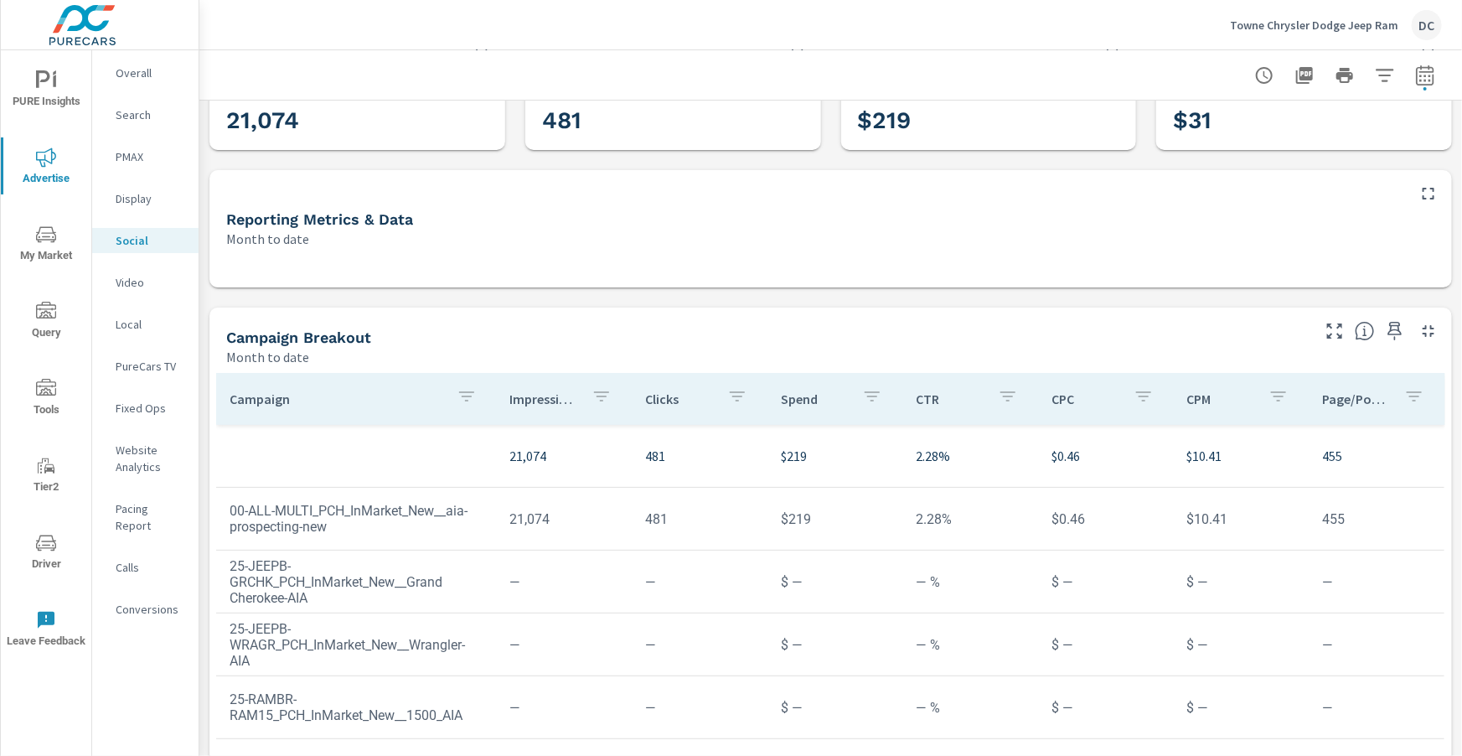
scroll to position [76, 0]
click at [1437, 80] on button "button" at bounding box center [1426, 76] width 34 height 34
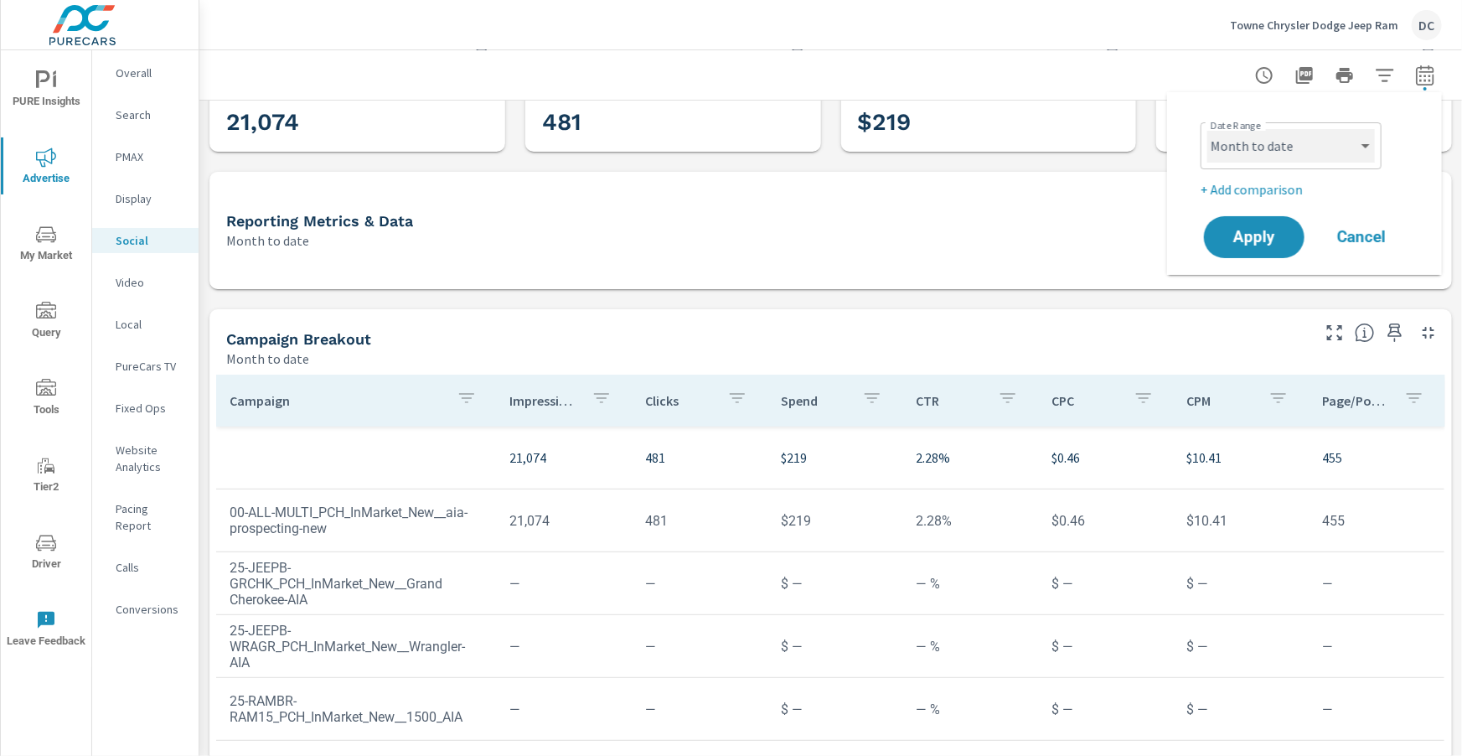
click at [1347, 143] on select "Custom Yesterday Last week Last 7 days Last 14 days Last 30 days Last 45 days L…" at bounding box center [1292, 146] width 168 height 34
click at [1208, 129] on select "Custom Yesterday Last week Last 7 days Last 14 days Last 30 days Last 45 days L…" at bounding box center [1292, 146] width 168 height 34
select select "Last month"
click at [1279, 227] on button "Apply" at bounding box center [1255, 237] width 104 height 44
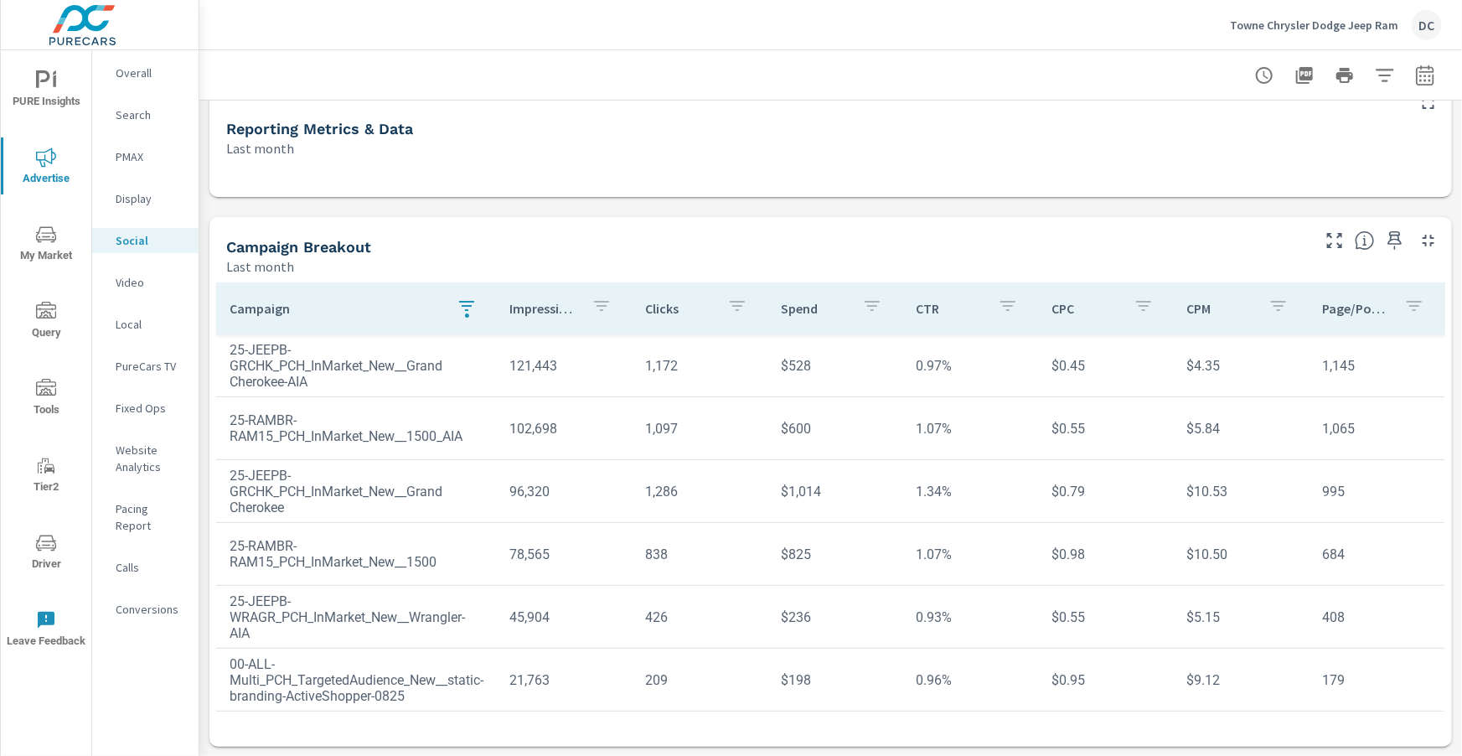
scroll to position [65, 0]
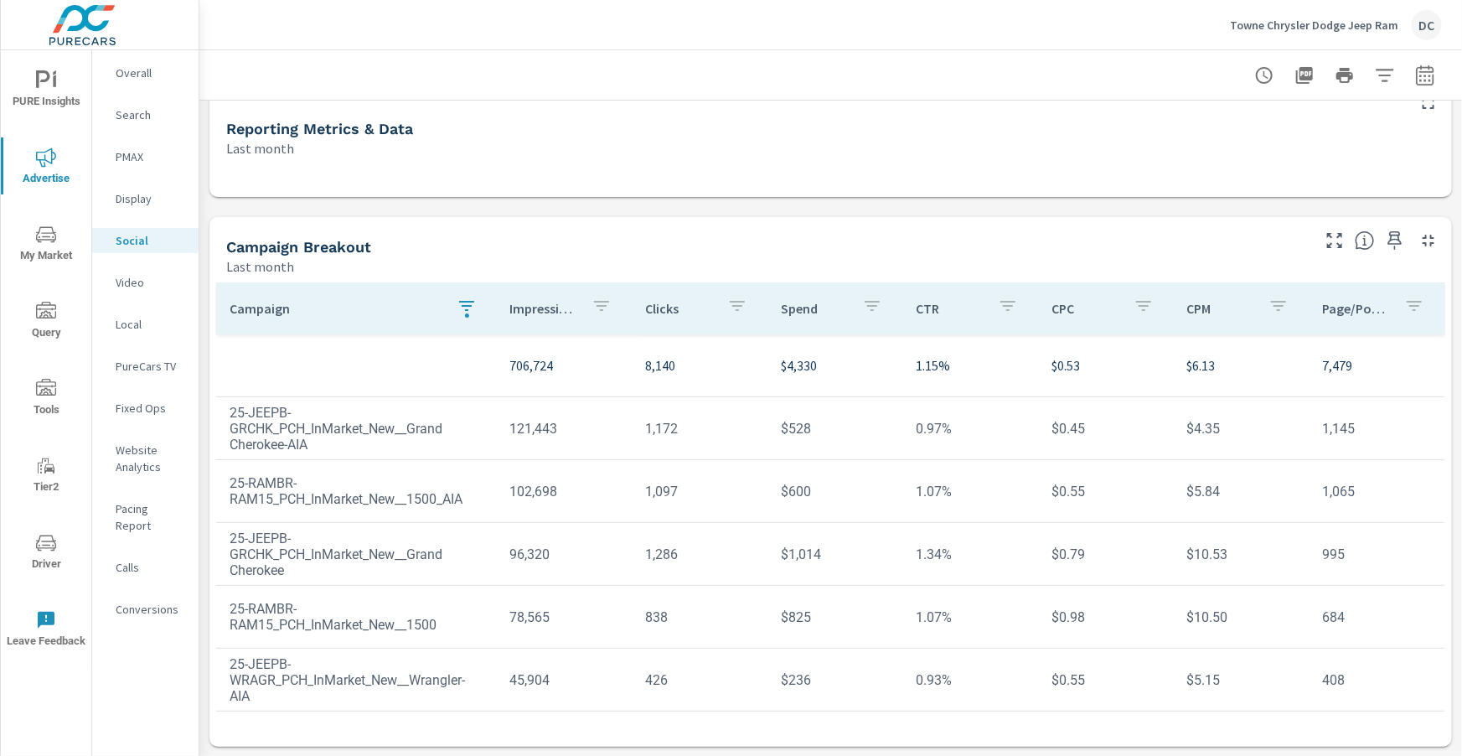
scroll to position [65, 0]
click at [49, 536] on icon "nav menu" at bounding box center [46, 543] width 20 height 20
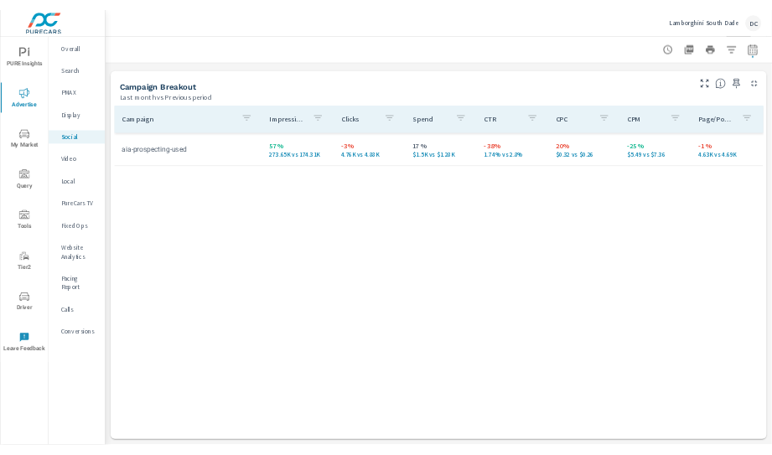
scroll to position [712, 0]
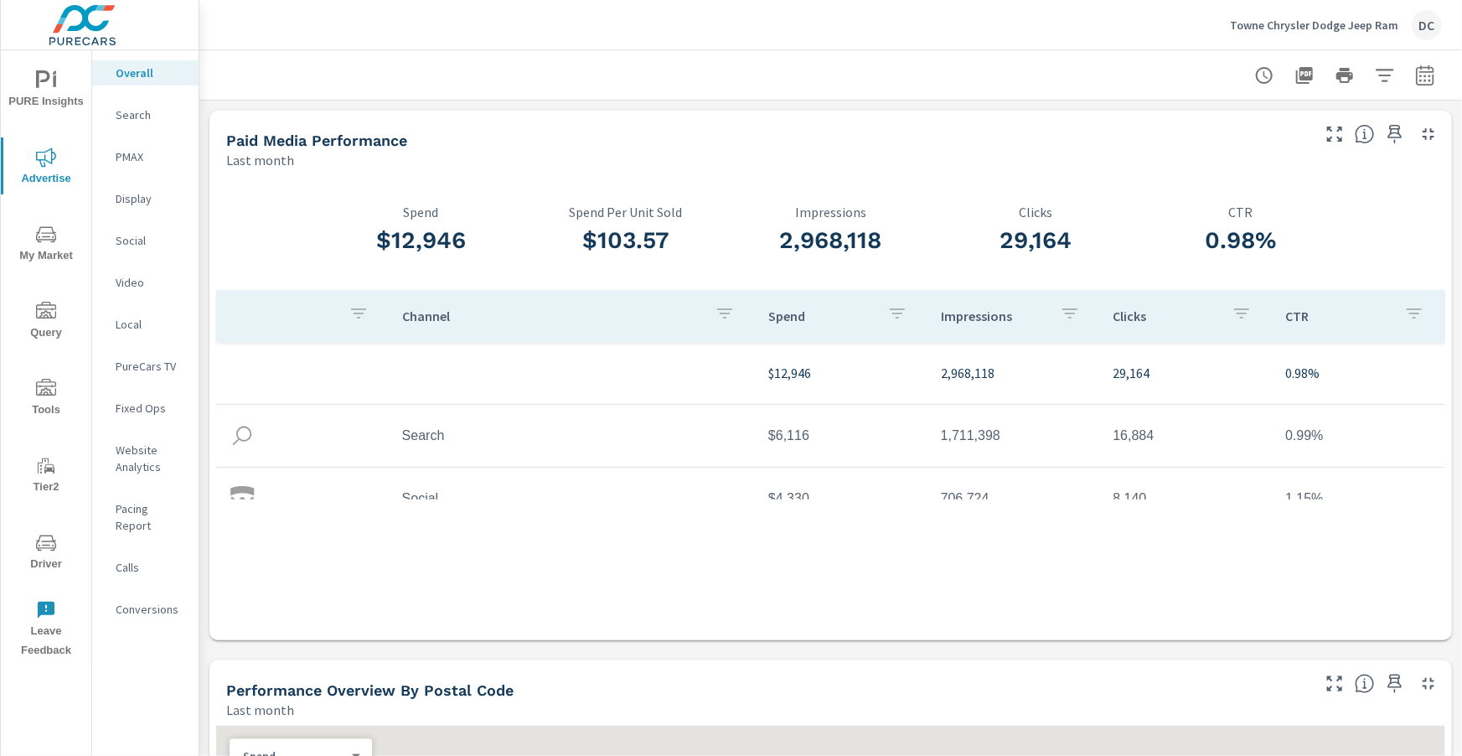
scroll to position [63, 0]
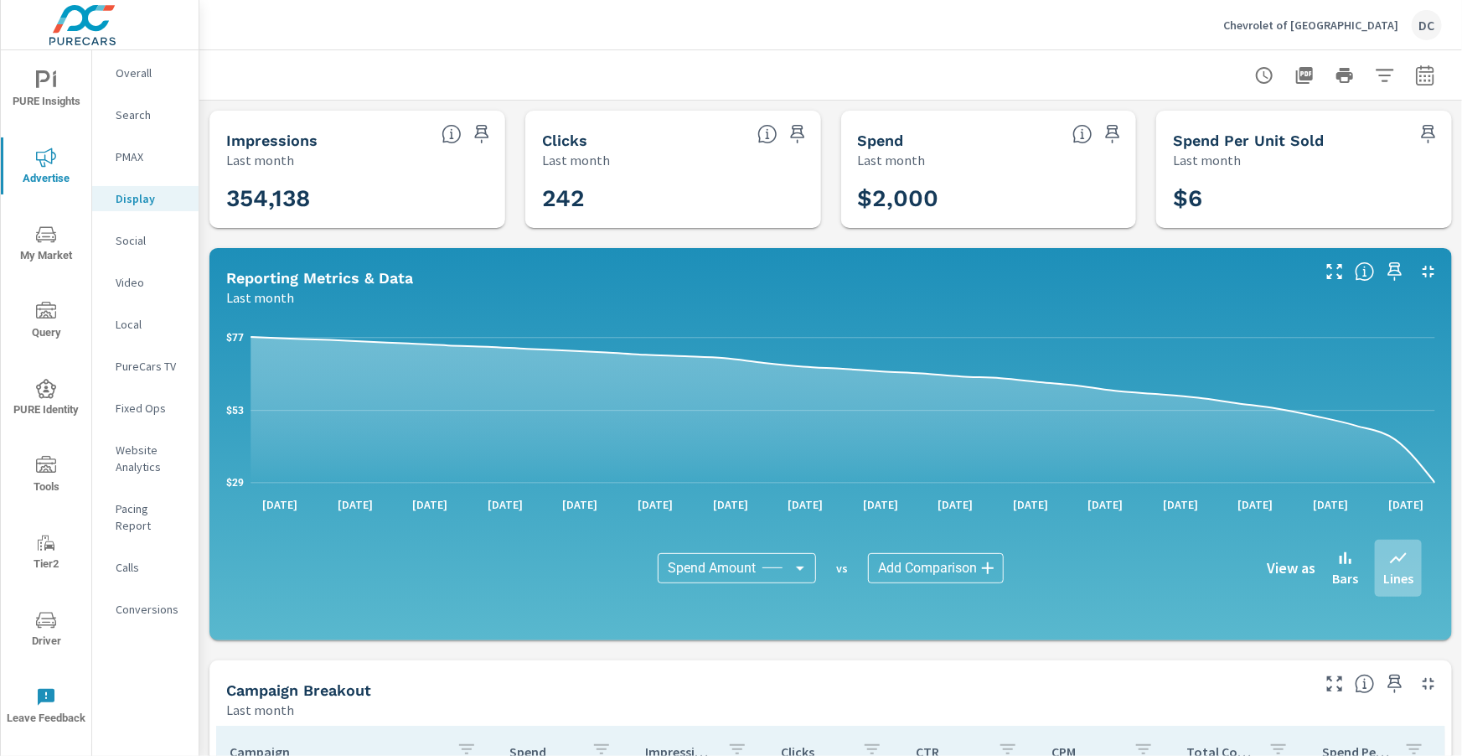
scroll to position [287, 0]
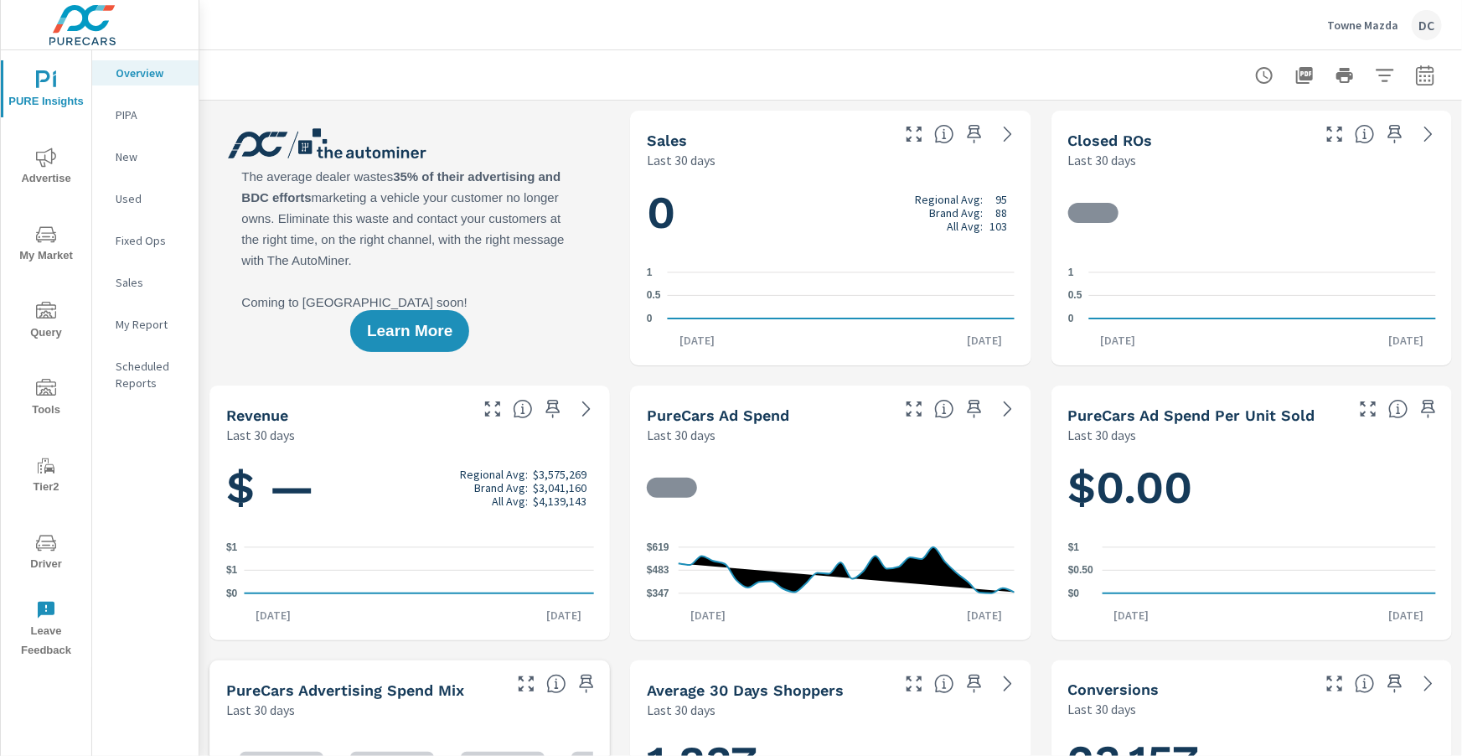
click at [49, 165] on icon "nav menu" at bounding box center [46, 158] width 20 height 20
